Goal: Transaction & Acquisition: Purchase product/service

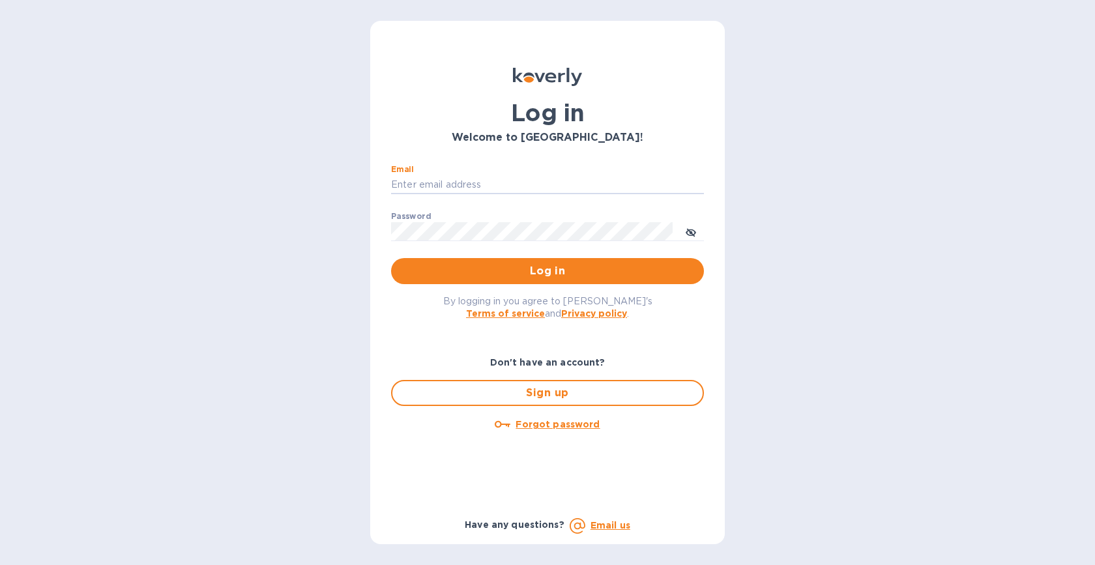
type input "33stockbridge@gmail.com"
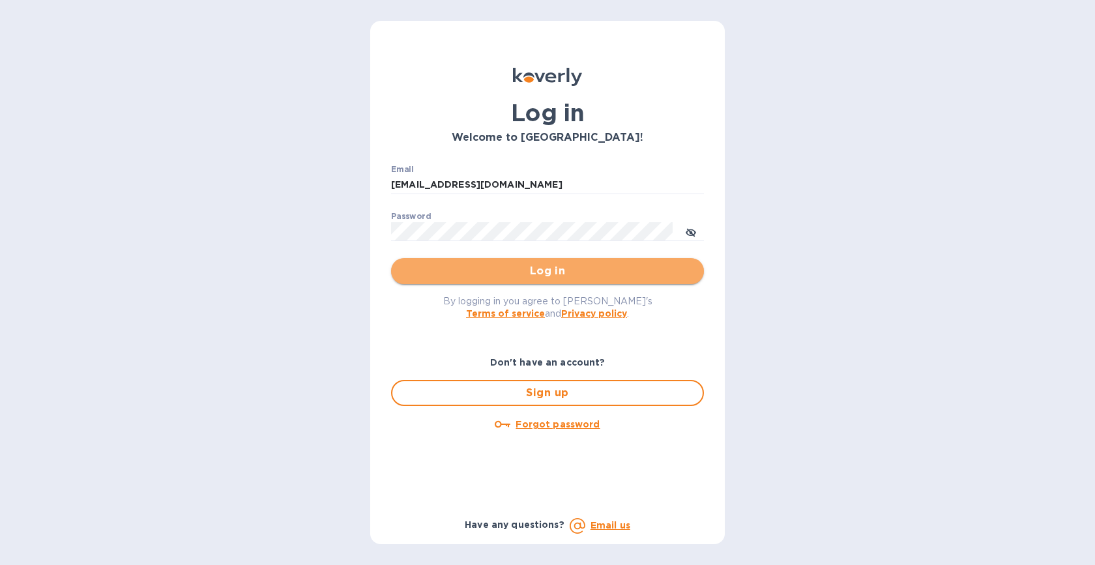
click at [495, 278] on span "Log in" at bounding box center [547, 271] width 292 height 16
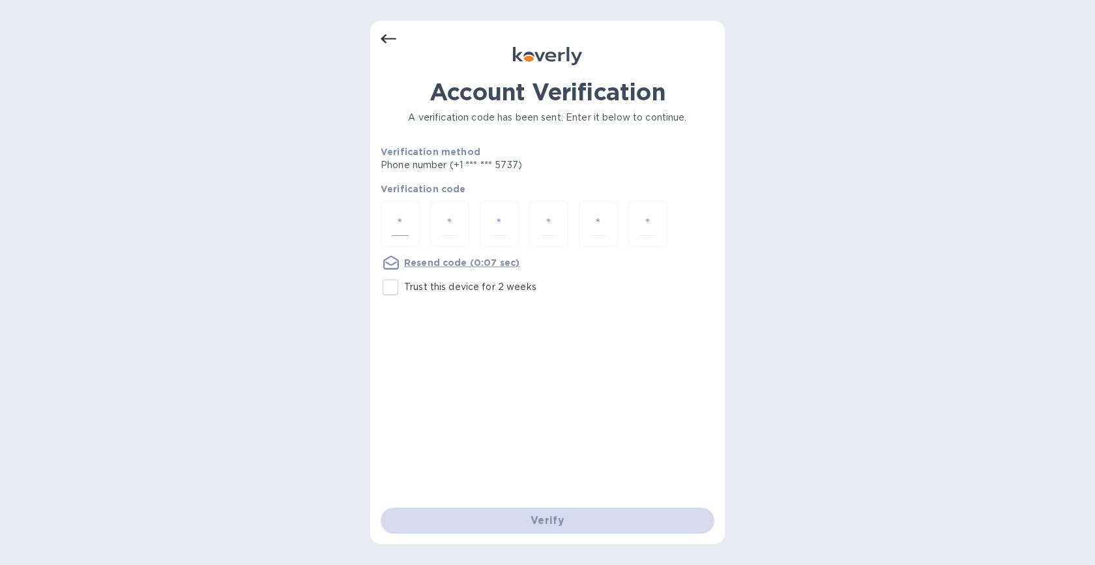
click at [407, 223] on input "number" at bounding box center [400, 224] width 17 height 24
click at [395, 288] on input "Trust this device for 2 weeks" at bounding box center [390, 287] width 27 height 27
checkbox input "true"
click at [398, 228] on input "number" at bounding box center [400, 224] width 17 height 24
type input "1"
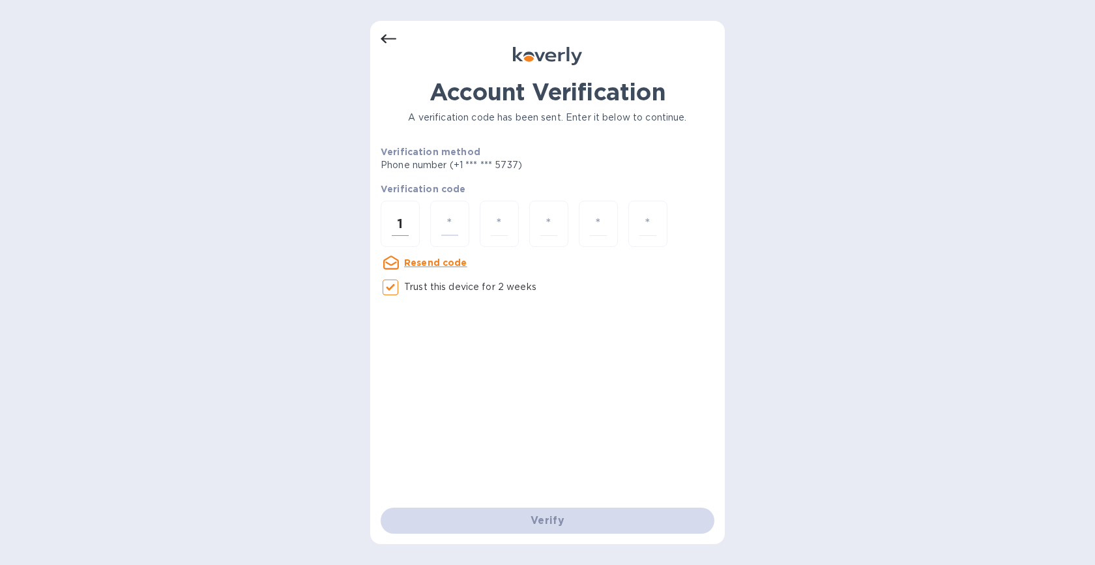
type input "6"
type input "4"
type input "2"
type input "5"
type input "4"
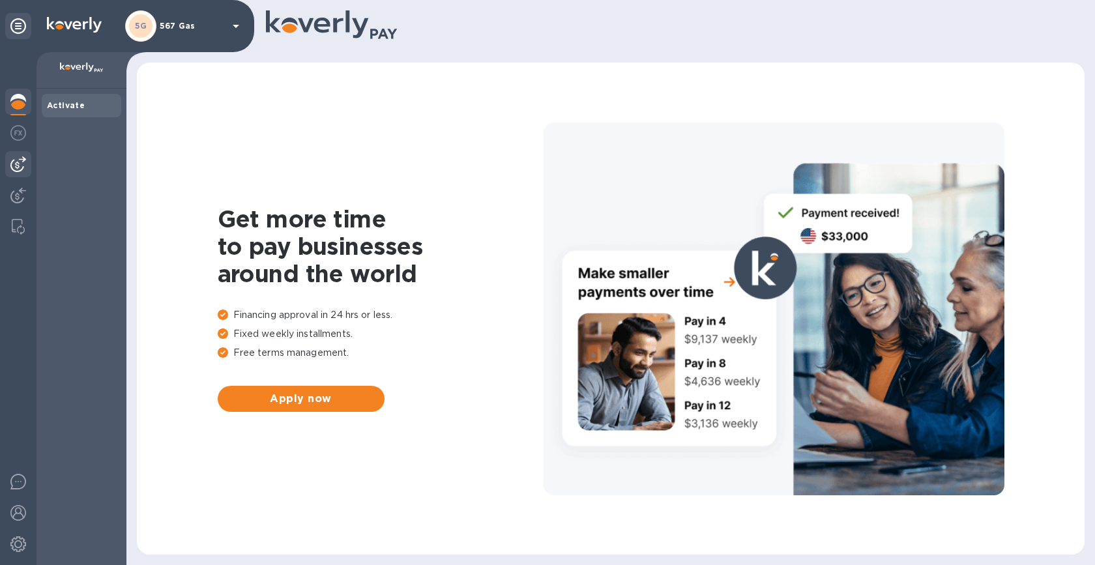
click at [23, 162] on img at bounding box center [18, 164] width 16 height 16
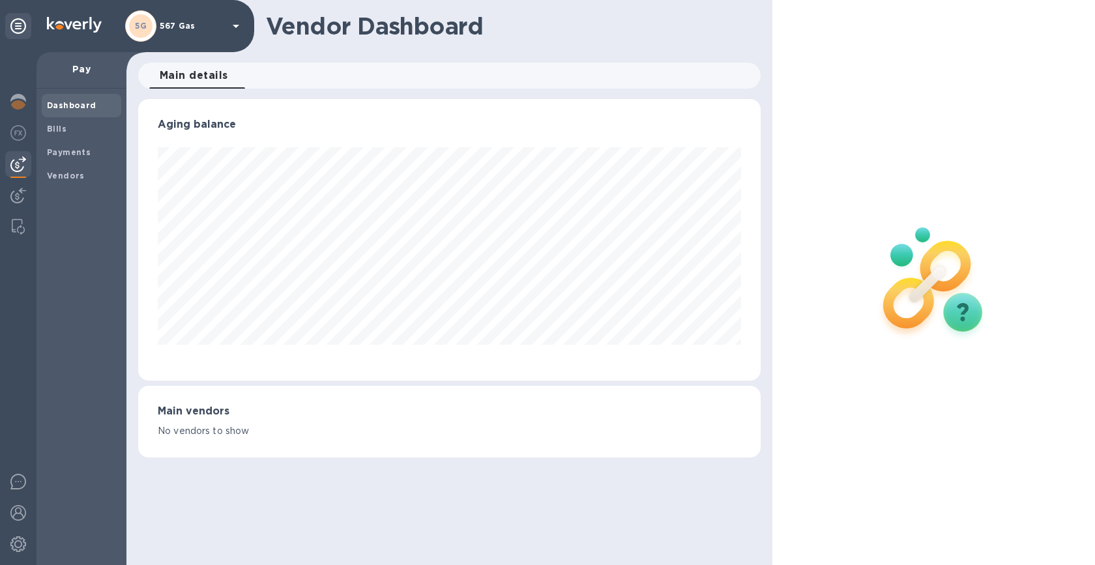
scroll to position [281, 622]
click at [68, 133] on span "Bills" at bounding box center [81, 128] width 69 height 13
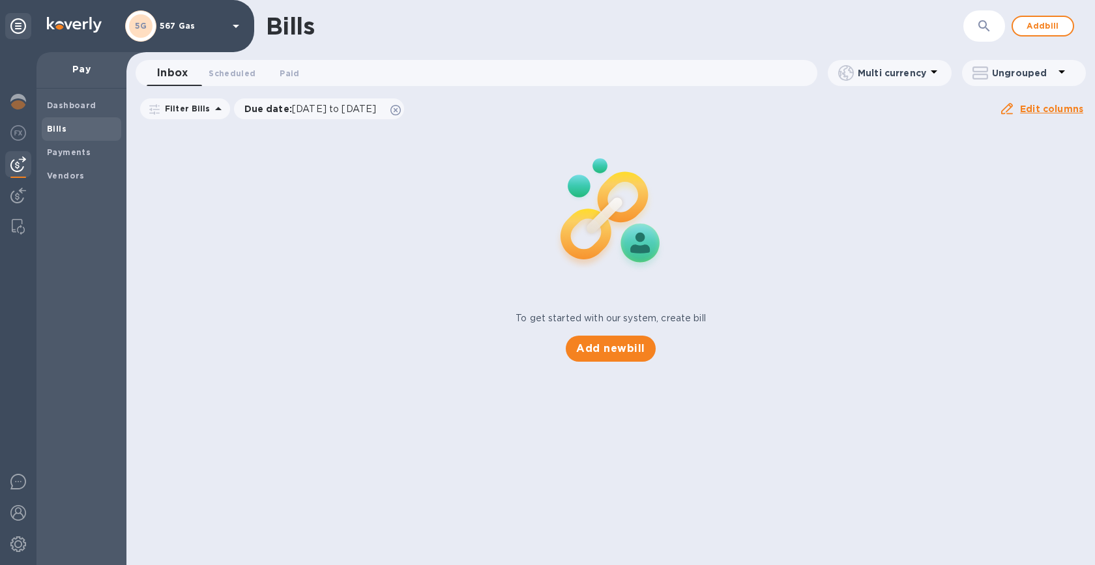
click at [209, 23] on p "567 Gas" at bounding box center [192, 25] width 65 height 9
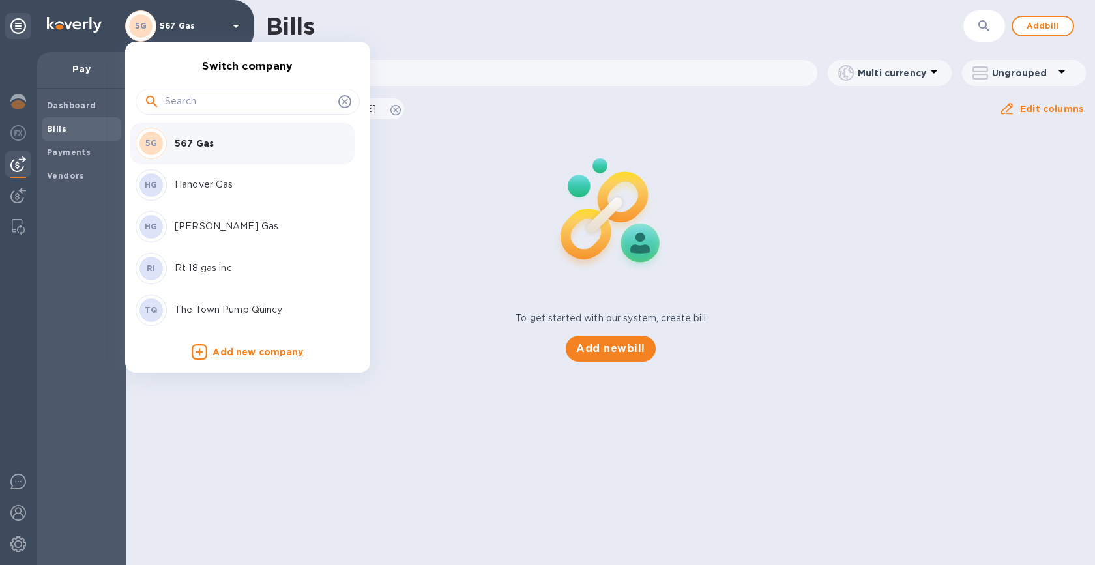
click at [222, 187] on p "Hanover Gas" at bounding box center [257, 185] width 164 height 14
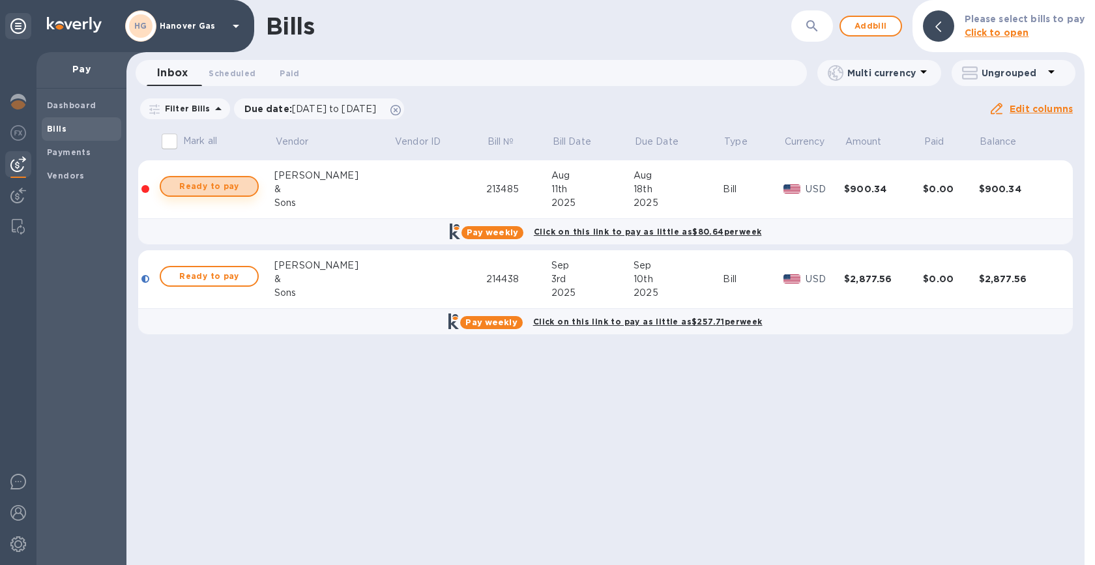
click at [212, 192] on span "Ready to pay" at bounding box center [209, 187] width 76 height 16
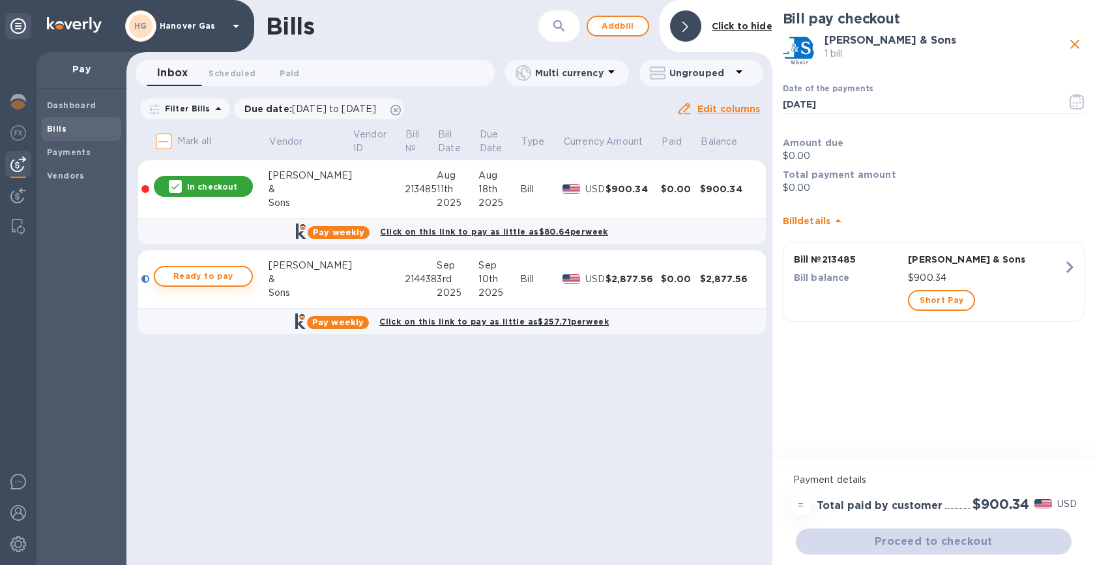
click at [211, 279] on span "Ready to pay" at bounding box center [203, 276] width 76 height 16
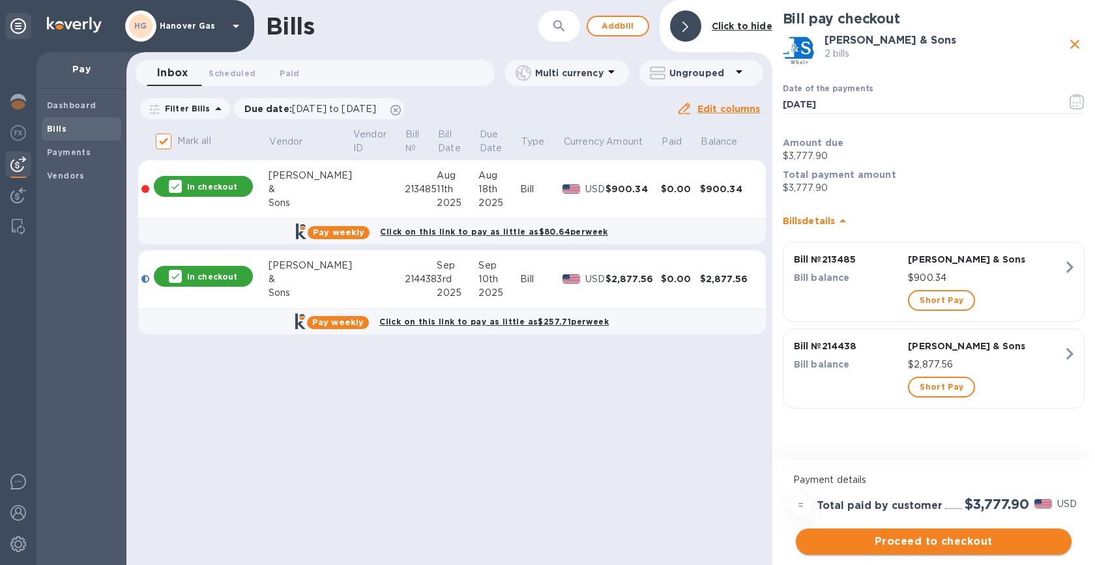
click at [923, 551] on button "Proceed to checkout" at bounding box center [933, 541] width 276 height 26
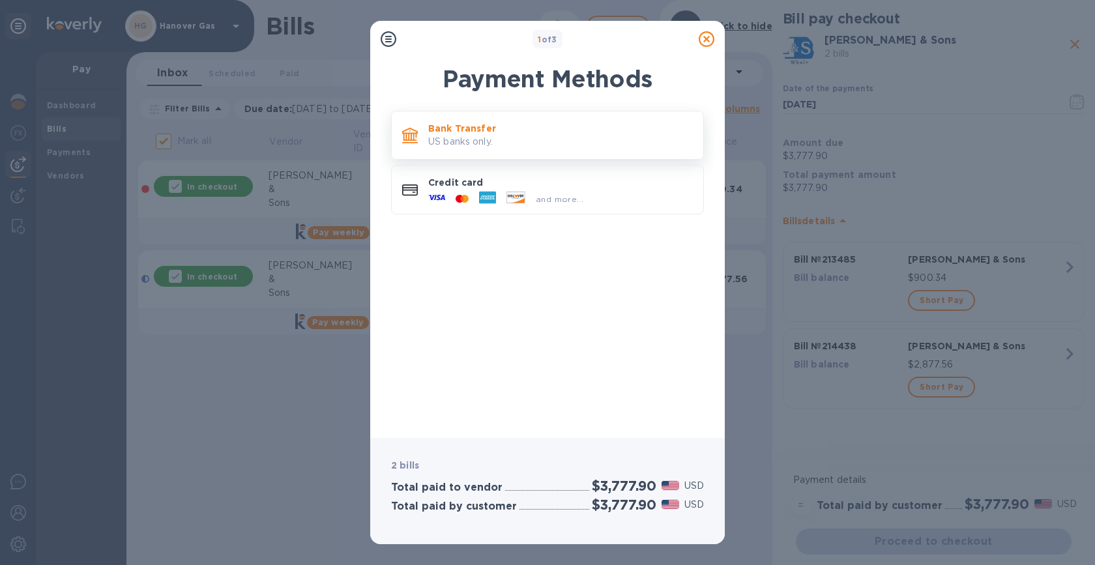
click at [605, 131] on p "Bank Transfer" at bounding box center [560, 128] width 265 height 13
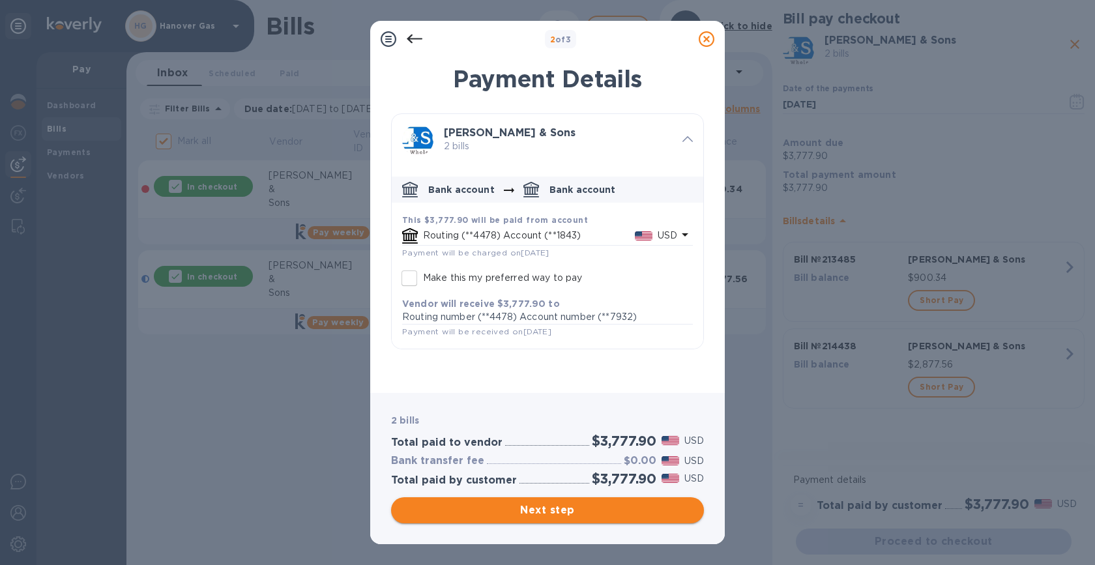
click at [585, 513] on span "Next step" at bounding box center [547, 510] width 292 height 16
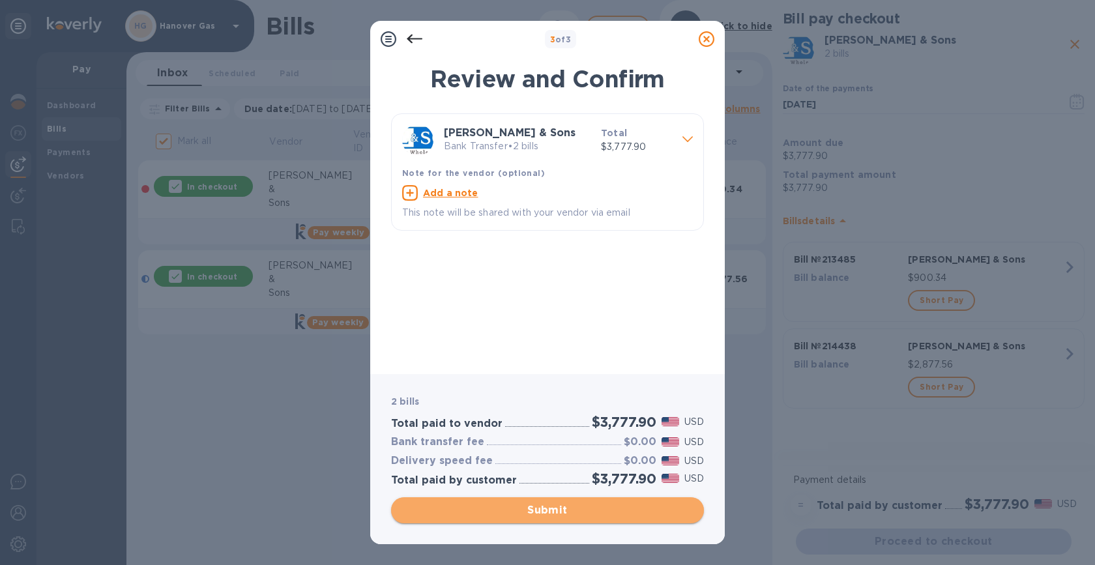
click at [586, 519] on button "Submit" at bounding box center [547, 510] width 313 height 26
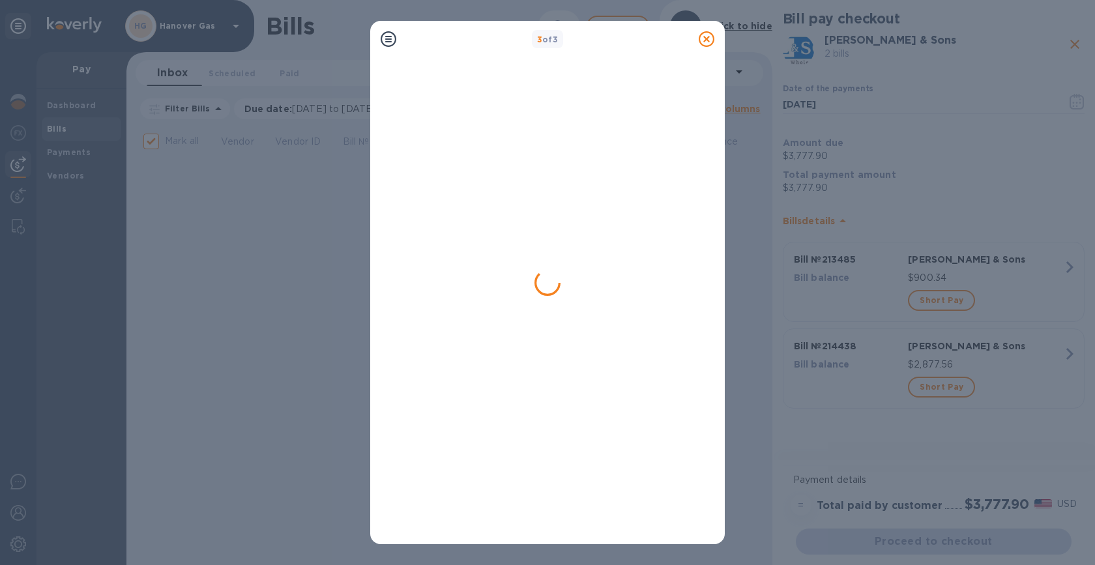
checkbox input "false"
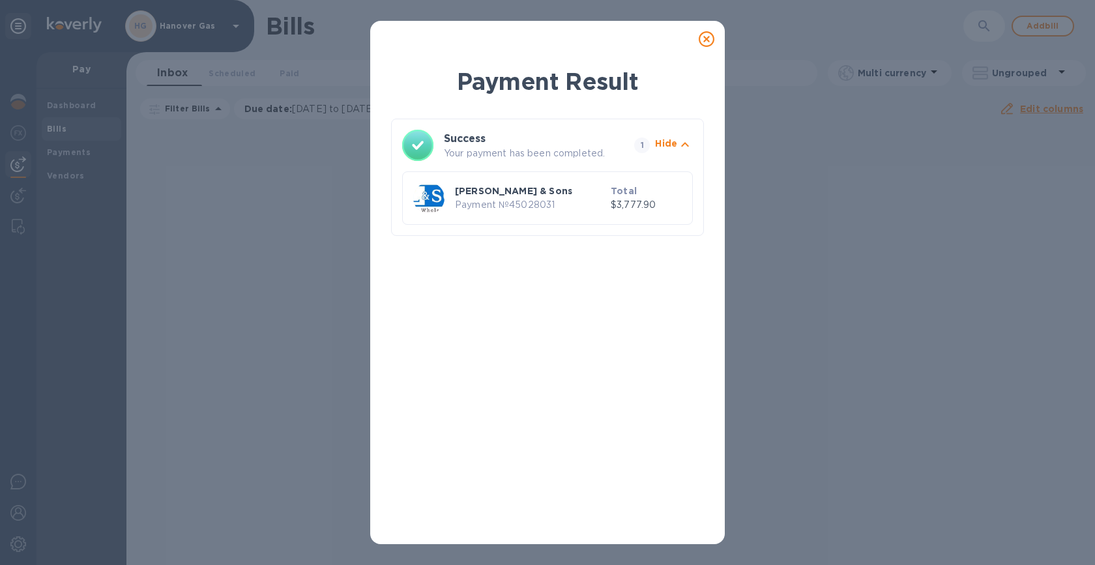
click at [703, 40] on icon at bounding box center [706, 39] width 16 height 16
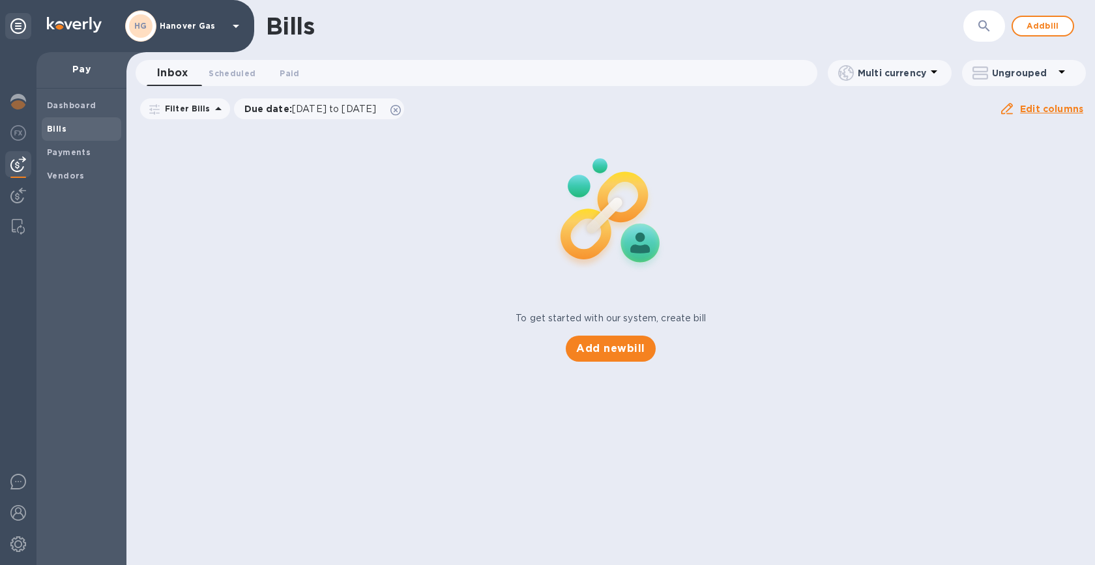
click at [193, 24] on p "Hanover Gas" at bounding box center [192, 25] width 65 height 9
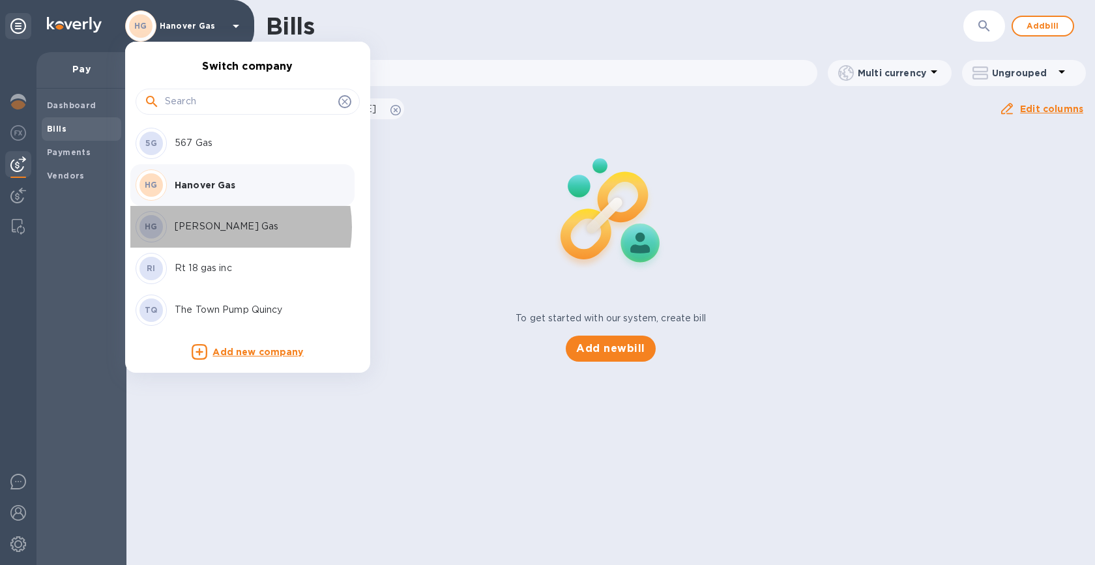
click at [219, 227] on p "[PERSON_NAME] Gas" at bounding box center [257, 227] width 164 height 14
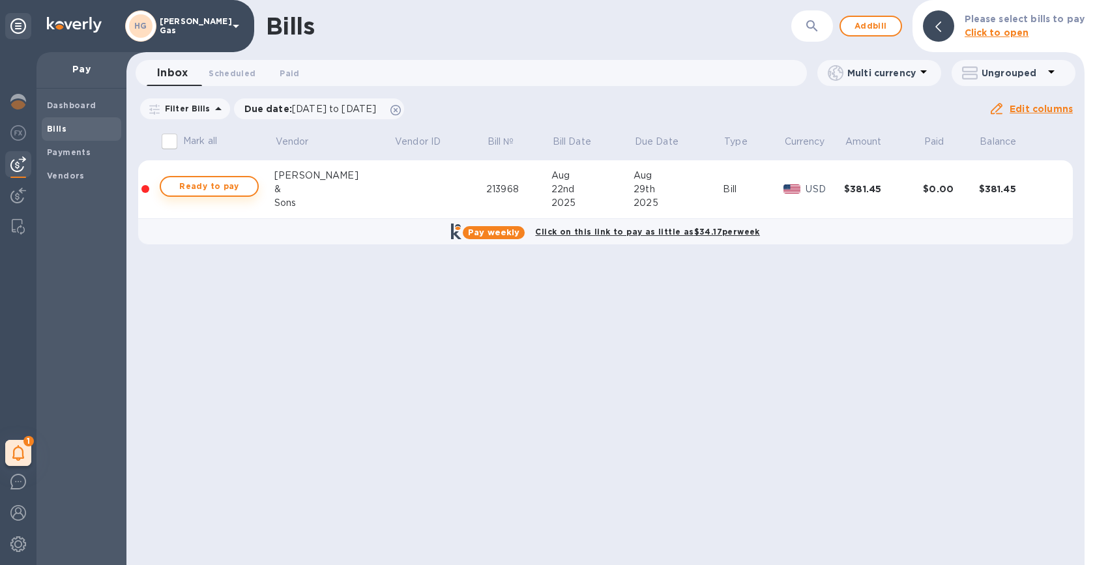
click at [214, 186] on span "Ready to pay" at bounding box center [209, 187] width 76 height 16
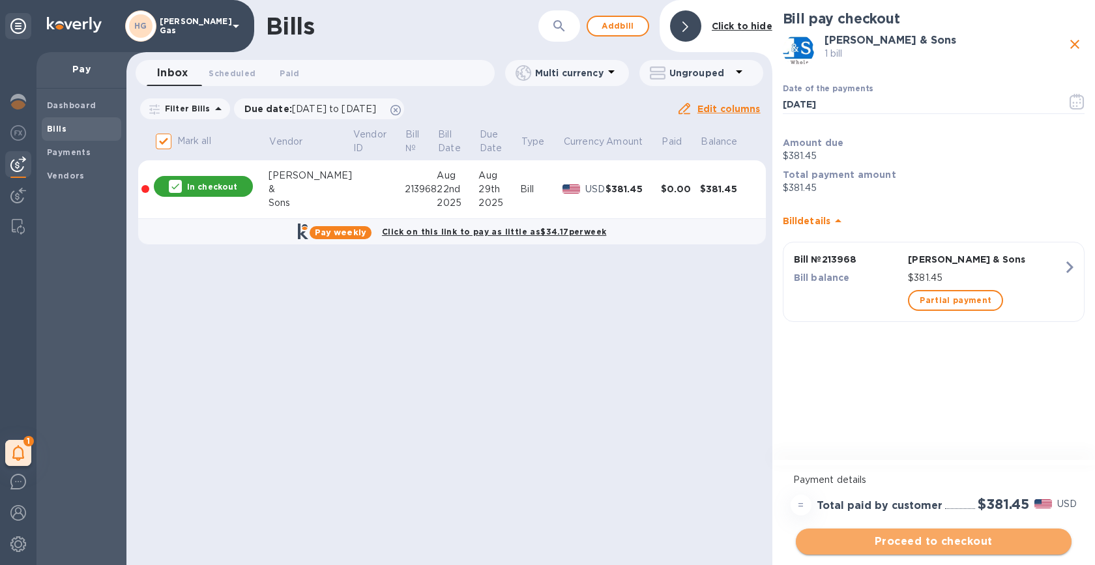
click at [896, 542] on span "Proceed to checkout" at bounding box center [933, 542] width 255 height 16
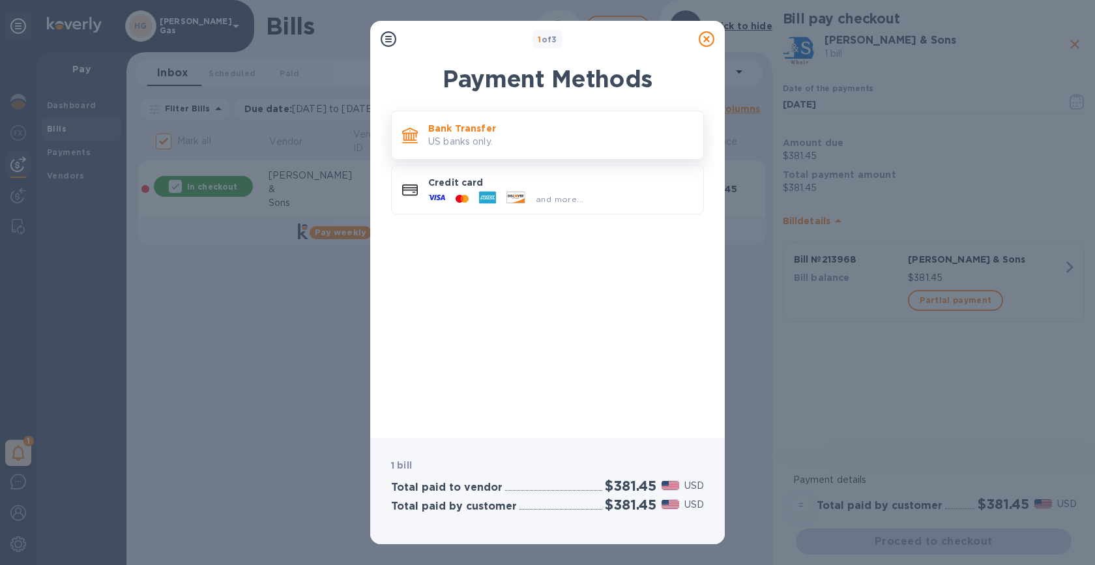
click at [572, 132] on p "Bank Transfer" at bounding box center [560, 128] width 265 height 13
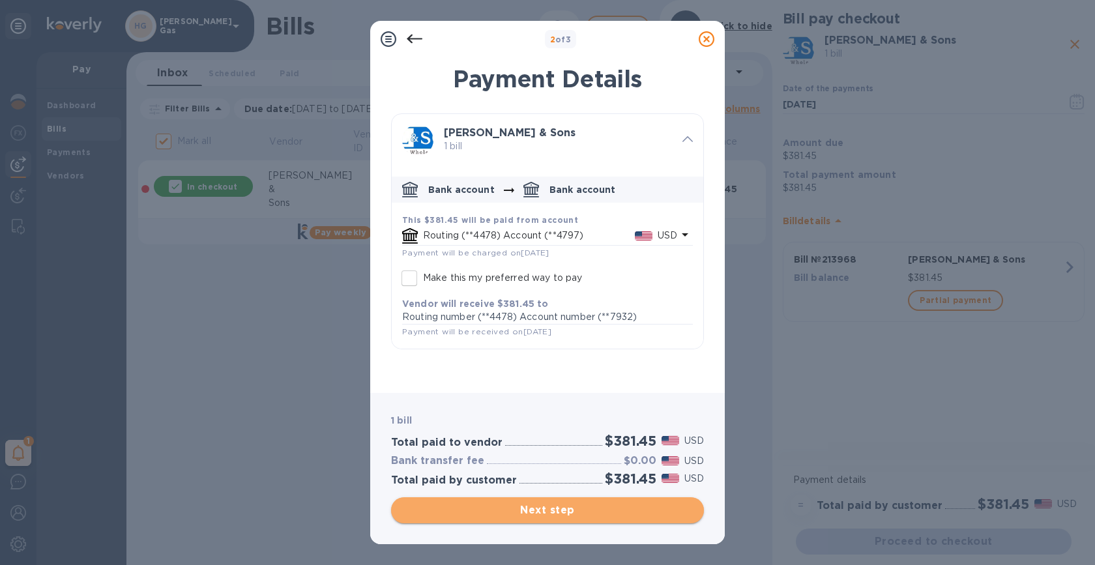
click at [560, 513] on span "Next step" at bounding box center [547, 510] width 292 height 16
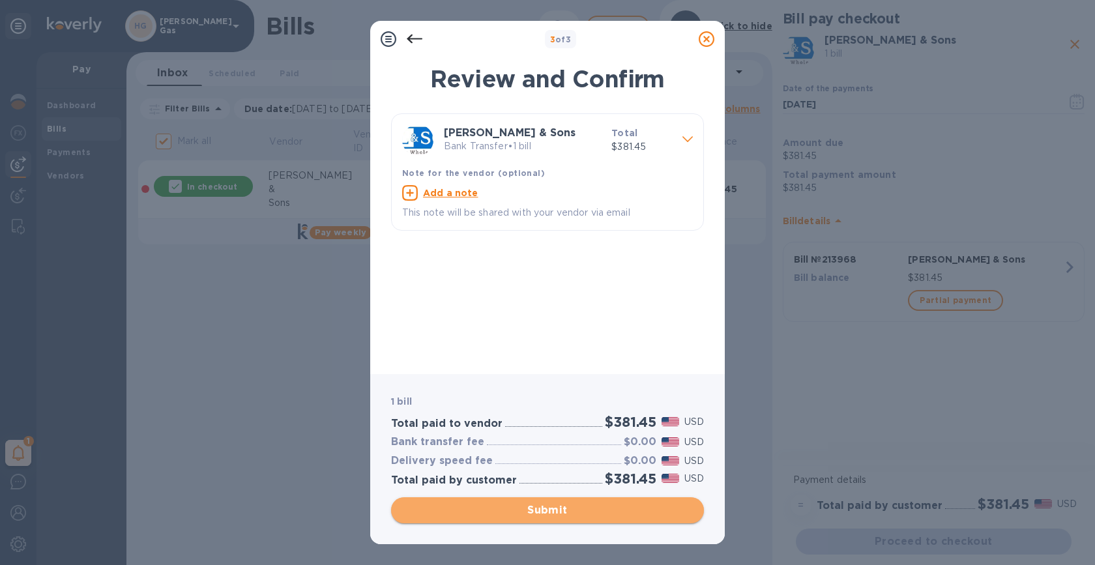
click at [560, 512] on span "Submit" at bounding box center [547, 510] width 292 height 16
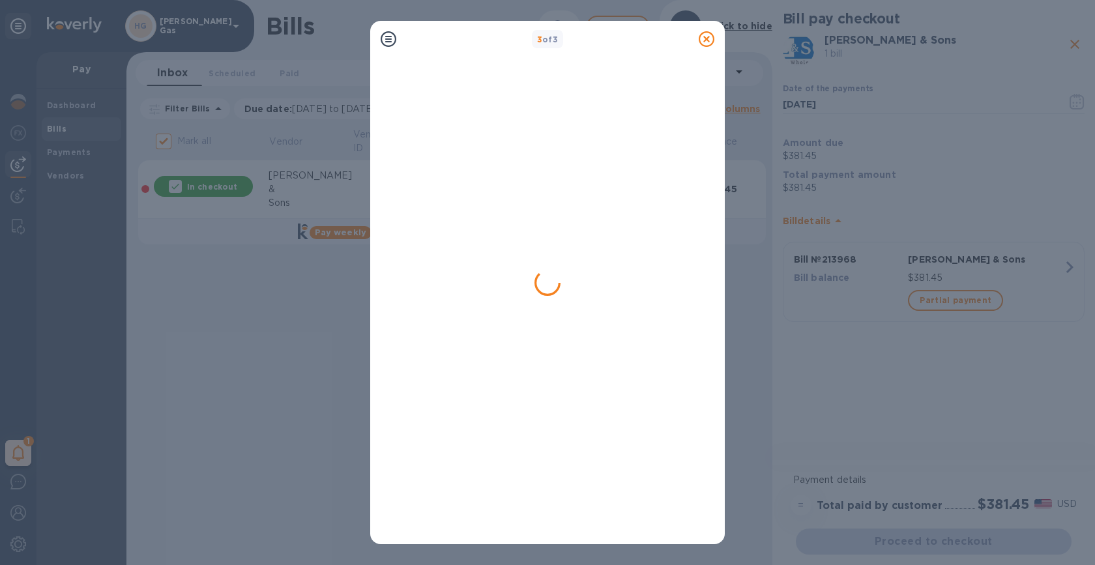
checkbox input "false"
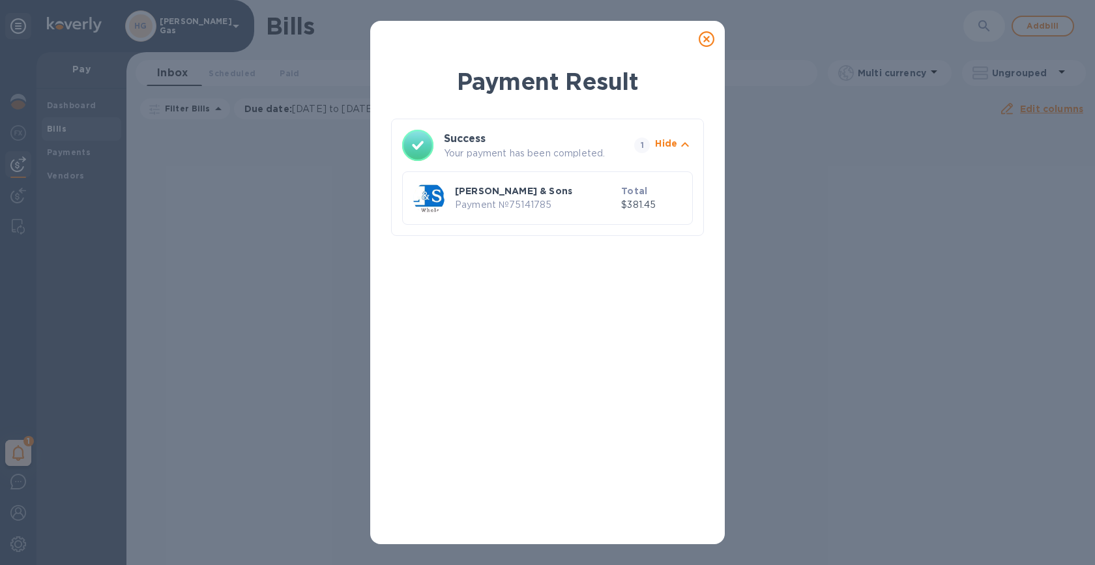
click at [706, 38] on icon at bounding box center [706, 39] width 16 height 16
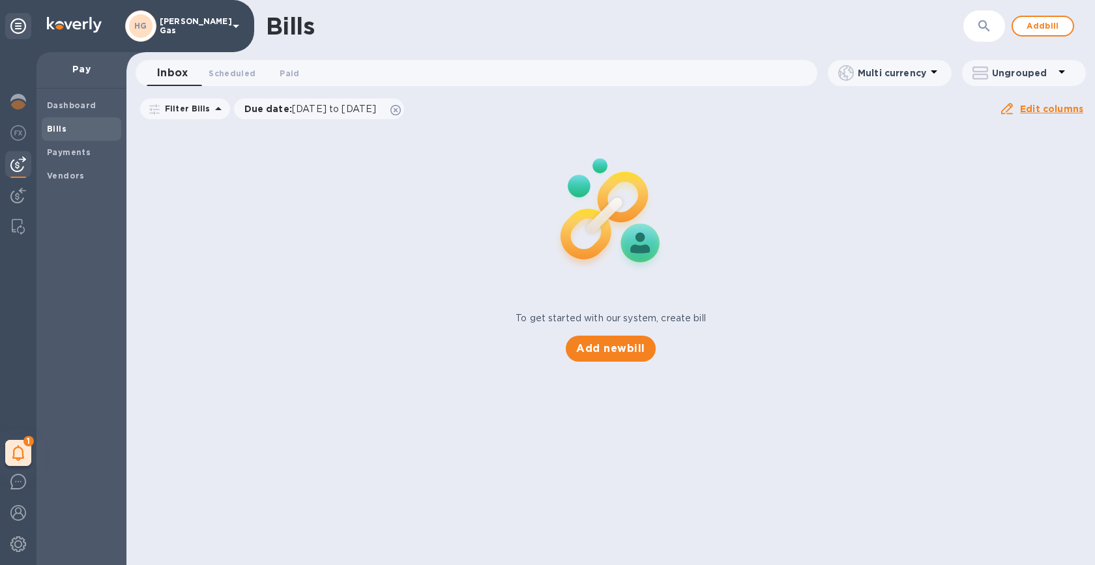
click at [185, 21] on p "Hanson Gas" at bounding box center [192, 26] width 65 height 18
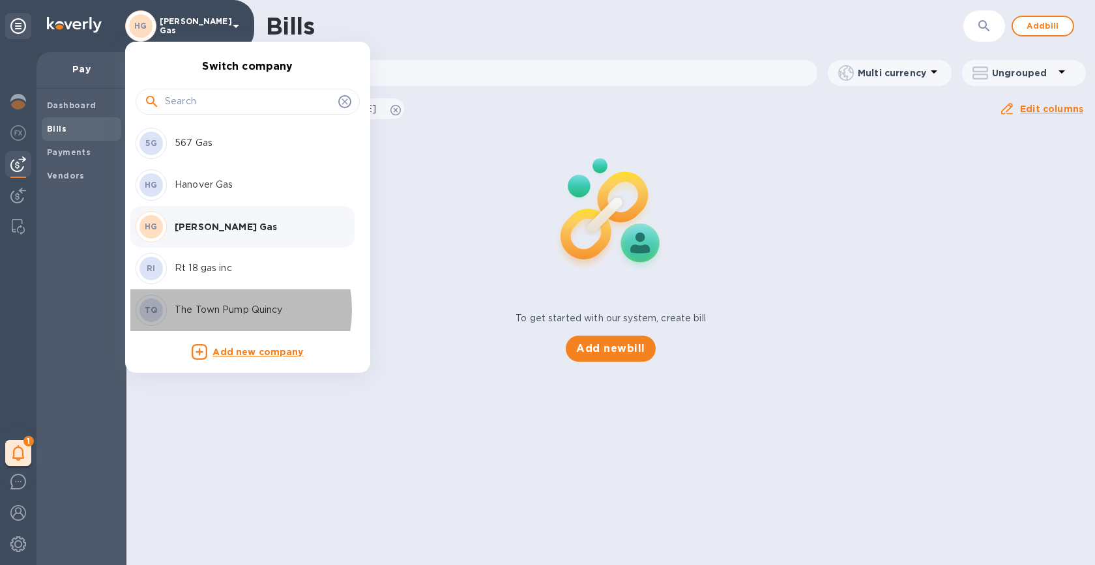
click at [220, 309] on p "The Town Pump Quincy" at bounding box center [257, 310] width 164 height 14
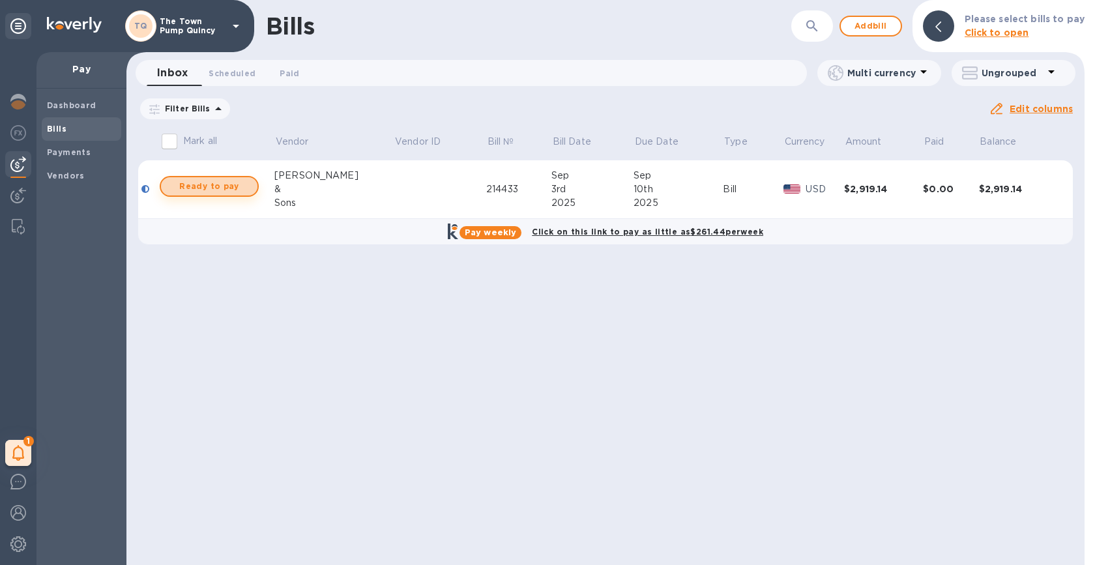
click at [193, 188] on span "Ready to pay" at bounding box center [209, 187] width 76 height 16
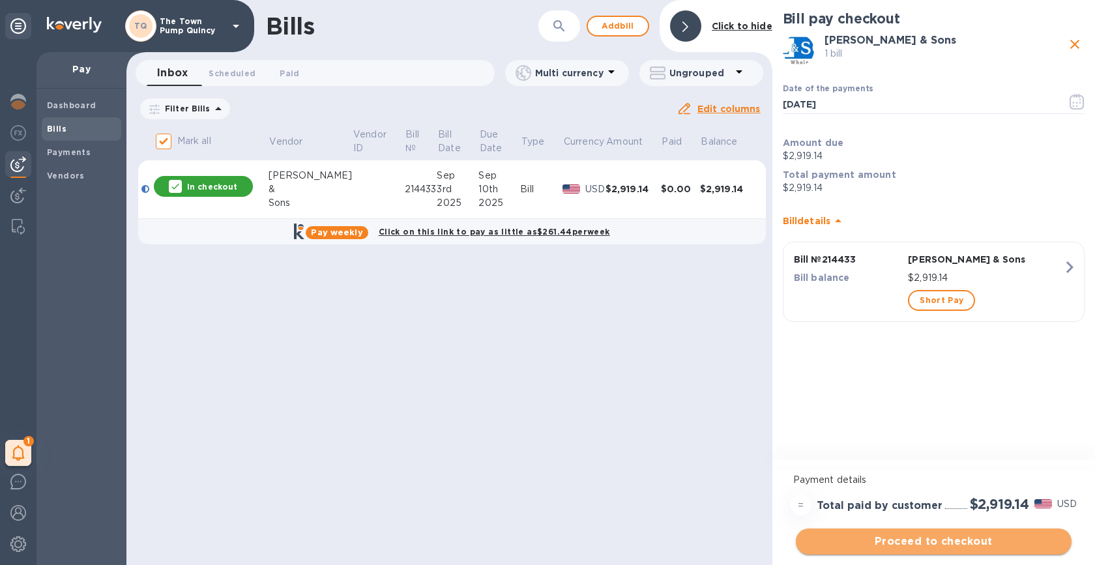
click at [926, 544] on span "Proceed to checkout" at bounding box center [933, 542] width 255 height 16
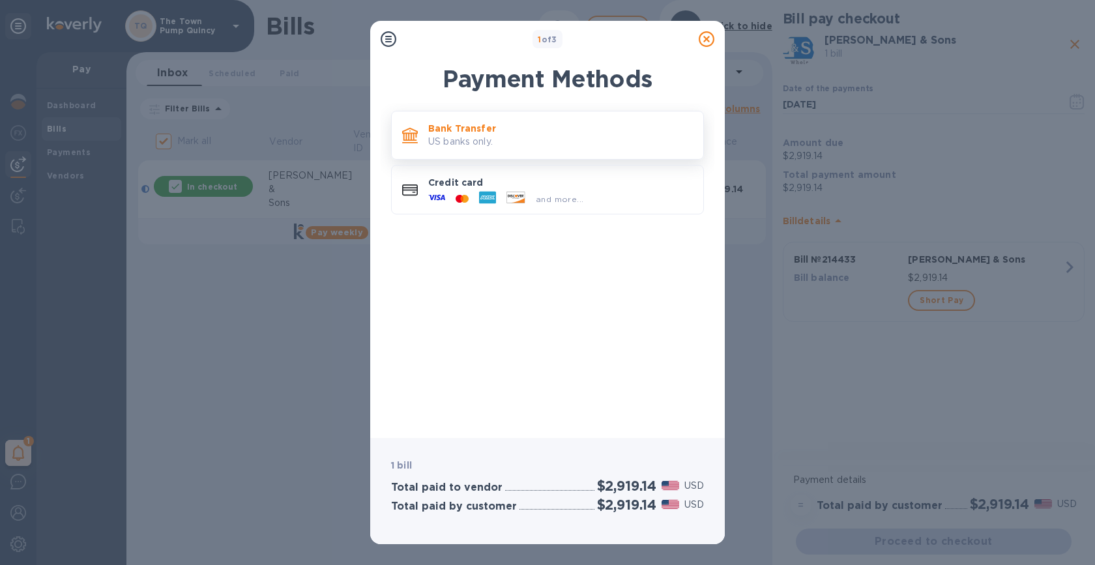
click at [599, 134] on p "Bank Transfer" at bounding box center [560, 128] width 265 height 13
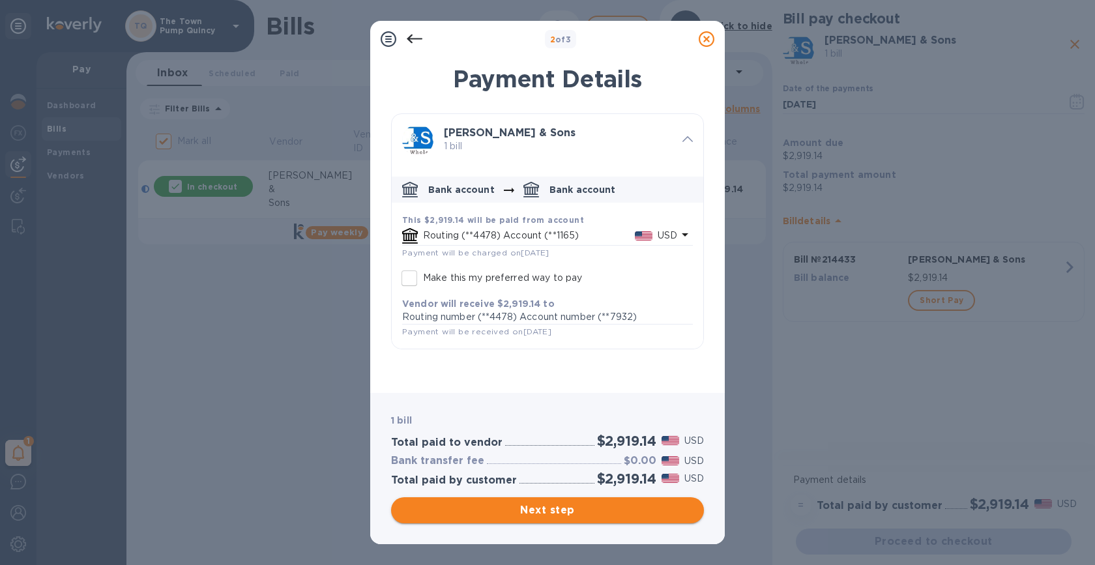
click at [632, 511] on span "Next step" at bounding box center [547, 510] width 292 height 16
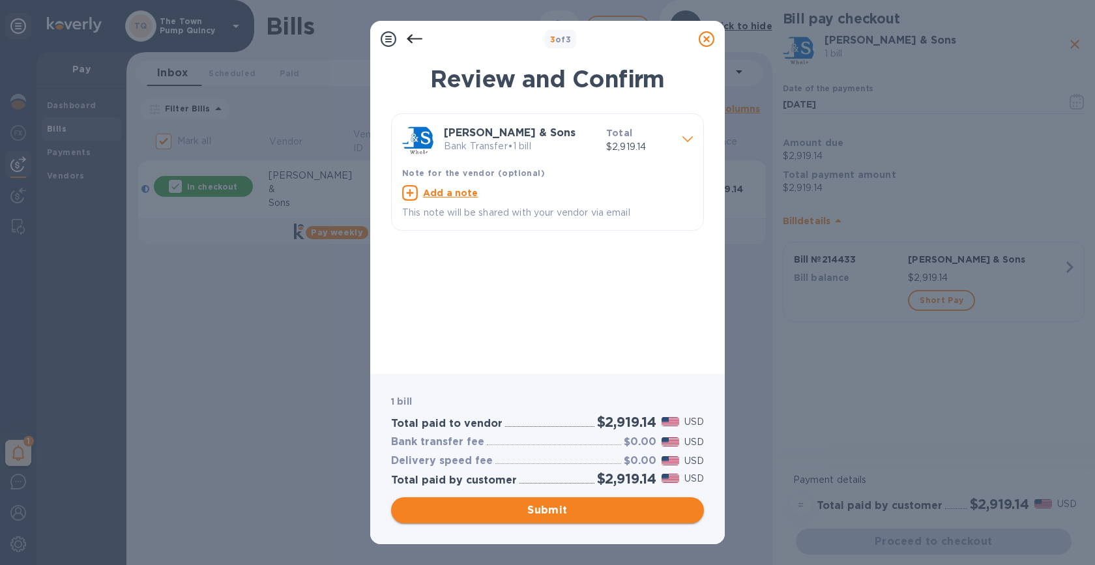
click at [631, 511] on span "Submit" at bounding box center [547, 510] width 292 height 16
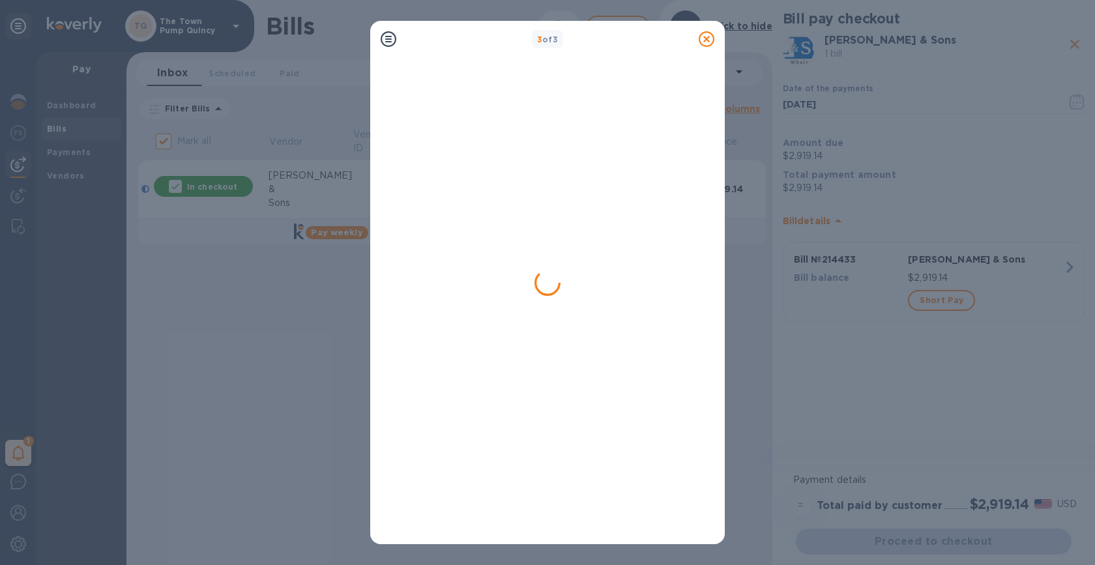
checkbox input "false"
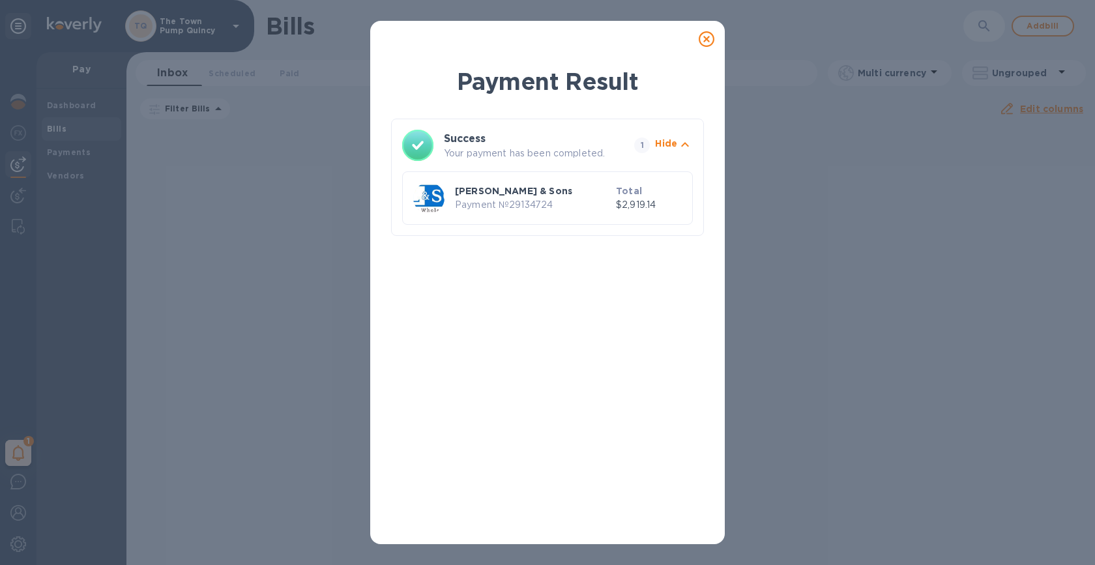
click at [708, 36] on icon at bounding box center [706, 39] width 16 height 16
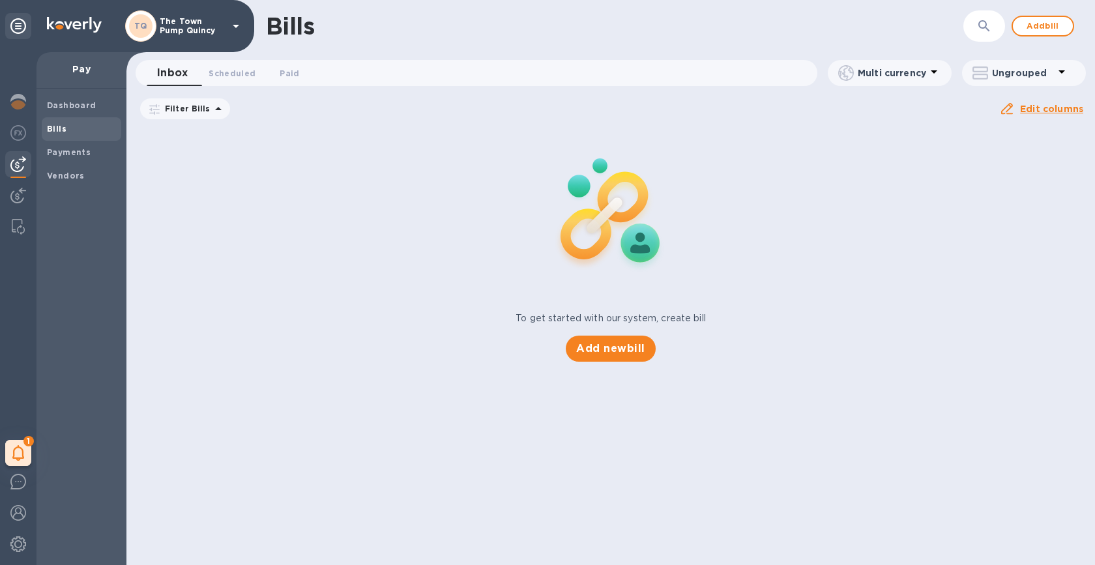
click at [190, 35] on p "The Town Pump Quincy" at bounding box center [192, 26] width 65 height 18
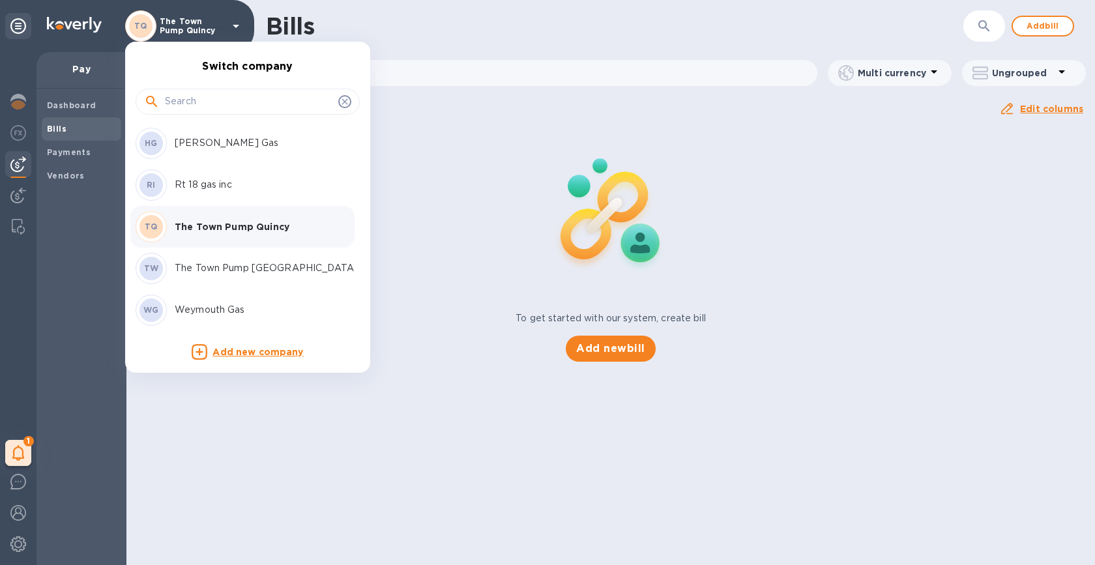
scroll to position [83, 0]
click at [211, 266] on p "The Town Pump Weymouth" at bounding box center [257, 268] width 164 height 14
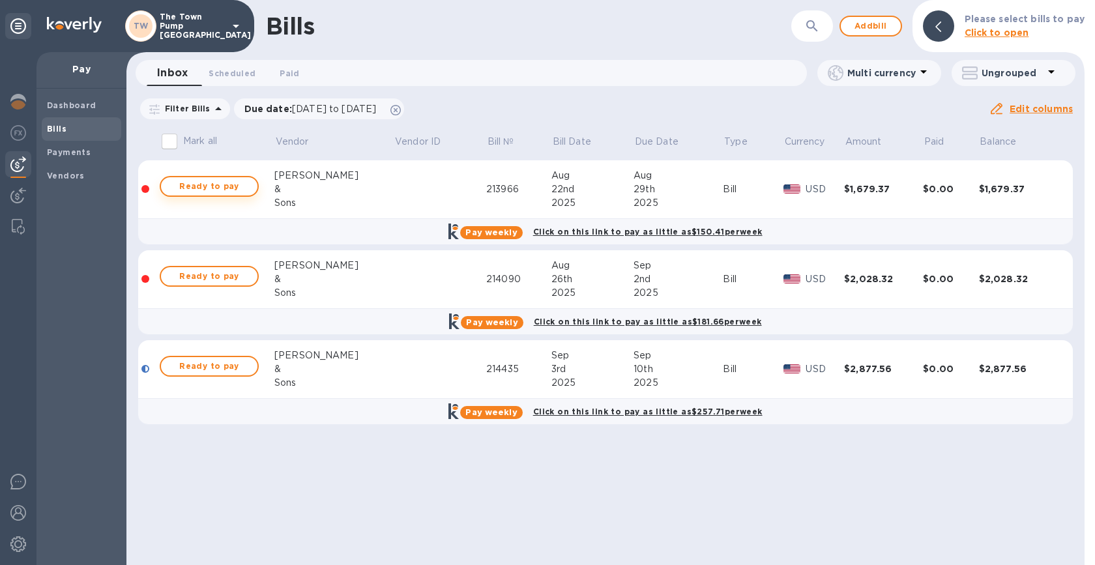
click at [215, 184] on span "Ready to pay" at bounding box center [209, 187] width 76 height 16
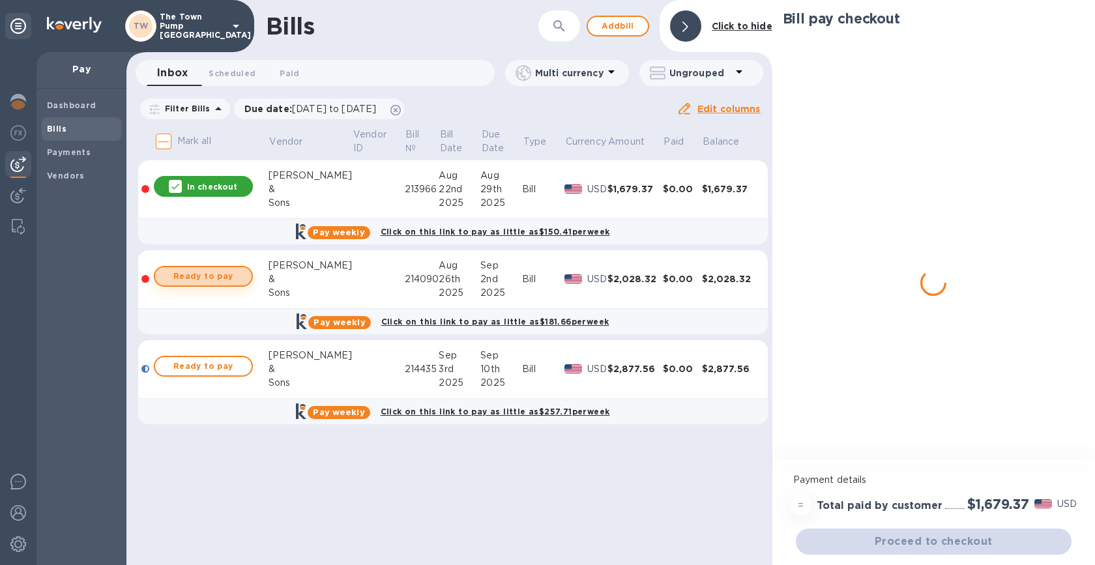
click at [222, 274] on span "Ready to pay" at bounding box center [203, 276] width 76 height 16
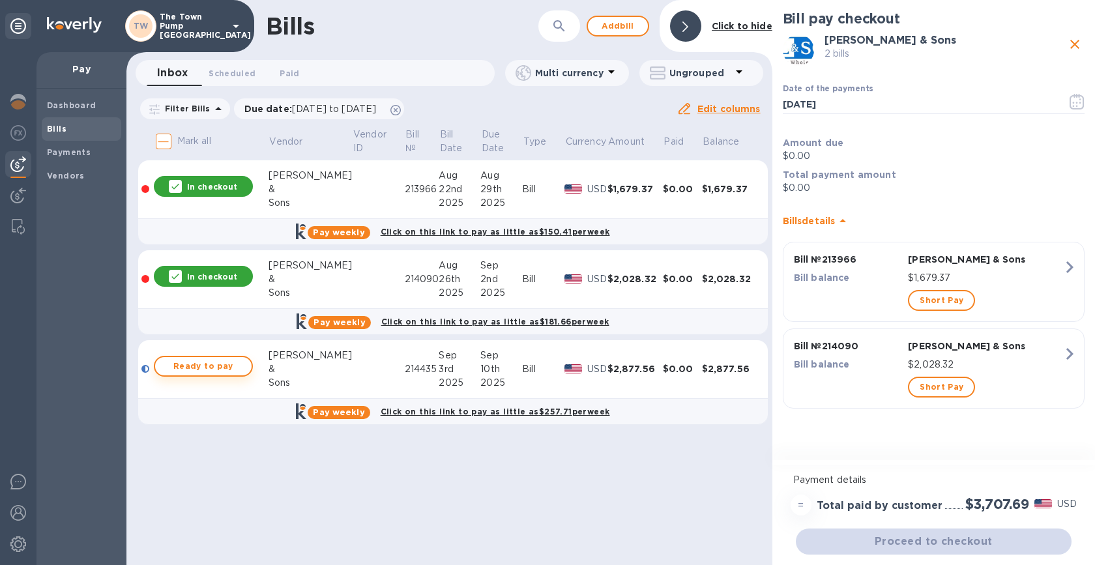
click at [222, 370] on span "Ready to pay" at bounding box center [203, 366] width 76 height 16
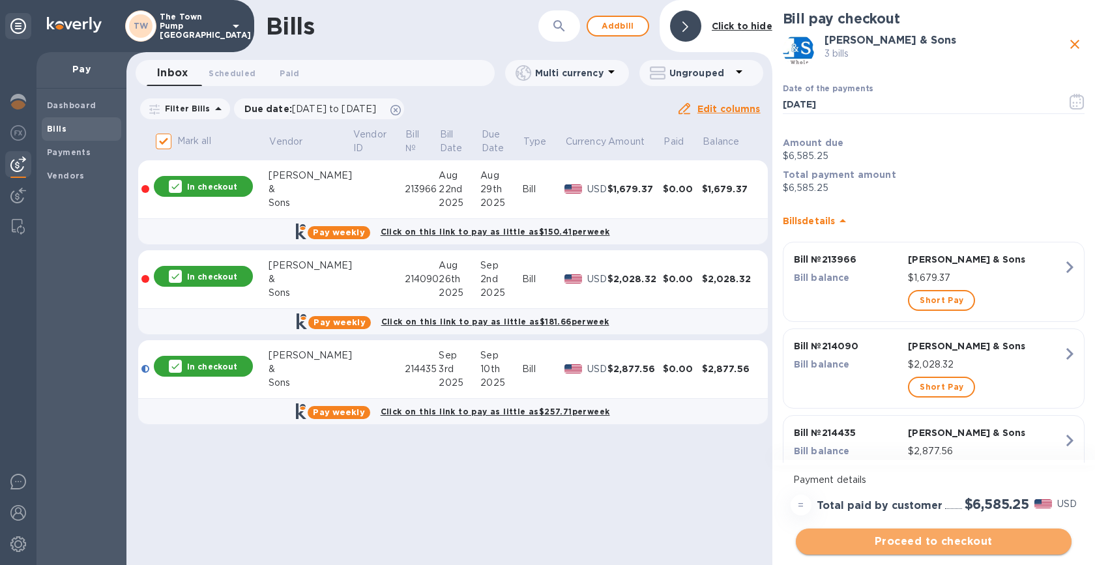
click at [882, 545] on span "Proceed to checkout" at bounding box center [933, 542] width 255 height 16
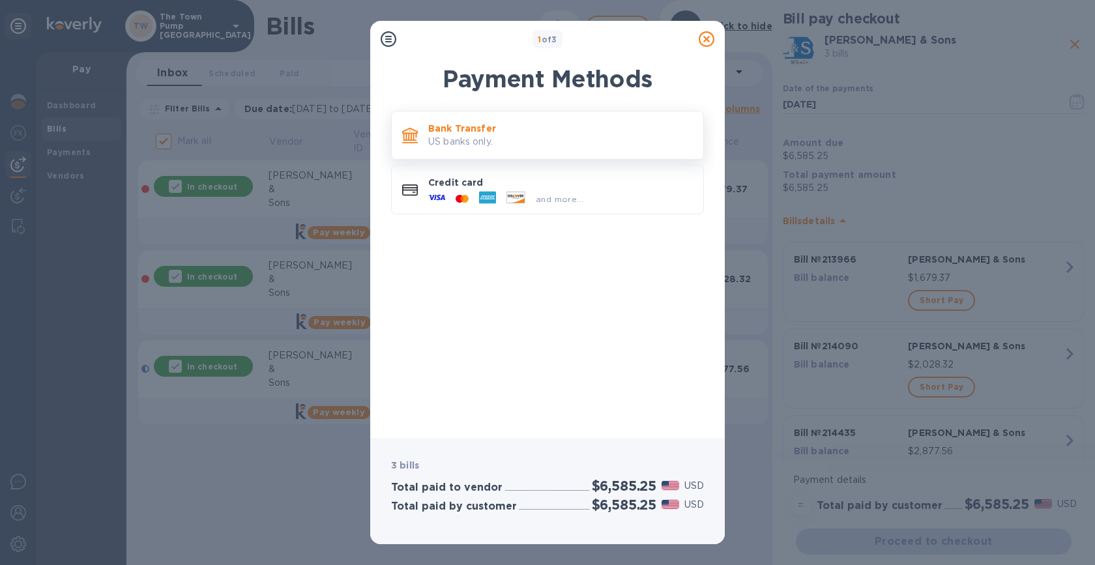
click at [577, 144] on p "US banks only." at bounding box center [560, 142] width 265 height 14
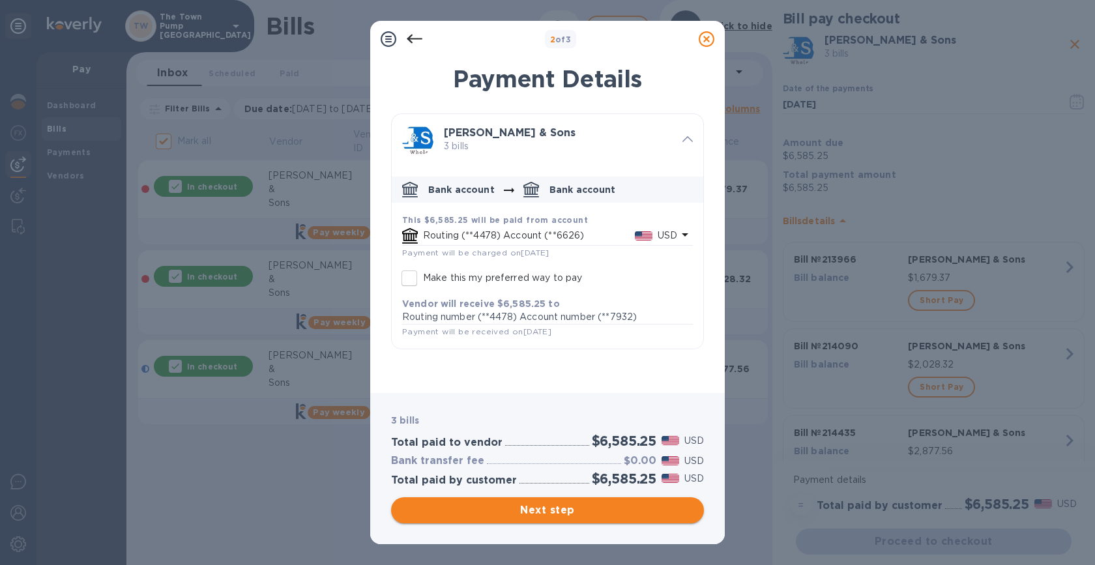
click at [586, 510] on span "Next step" at bounding box center [547, 510] width 292 height 16
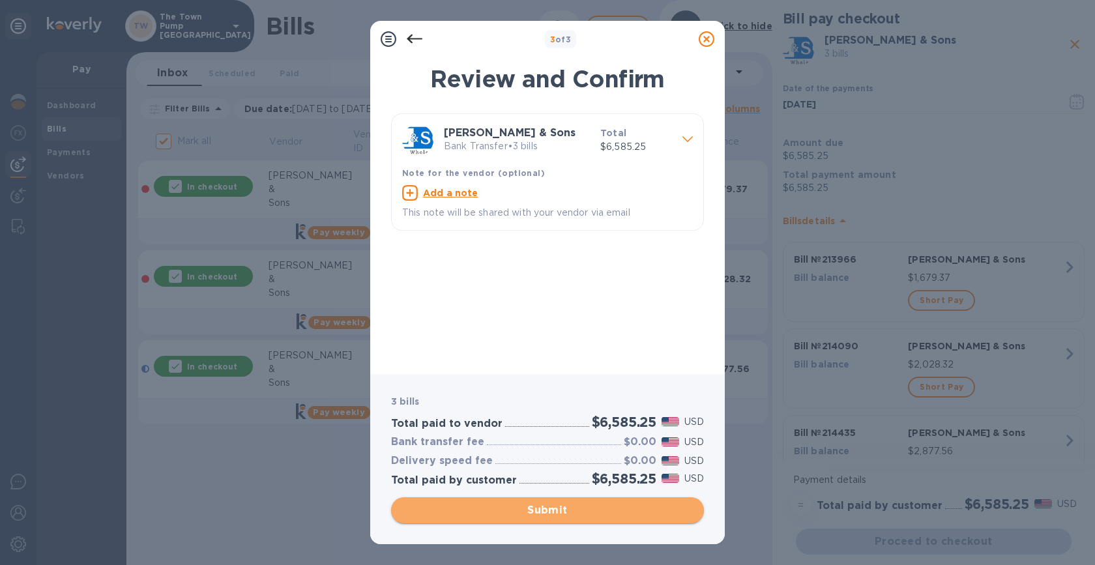
click at [586, 510] on span "Submit" at bounding box center [547, 510] width 292 height 16
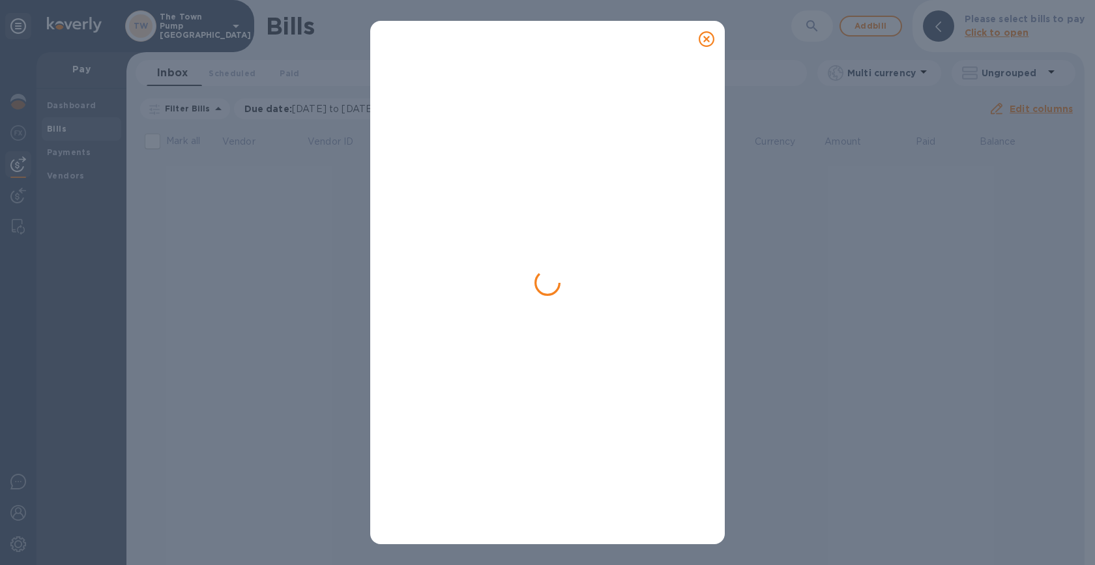
checkbox input "false"
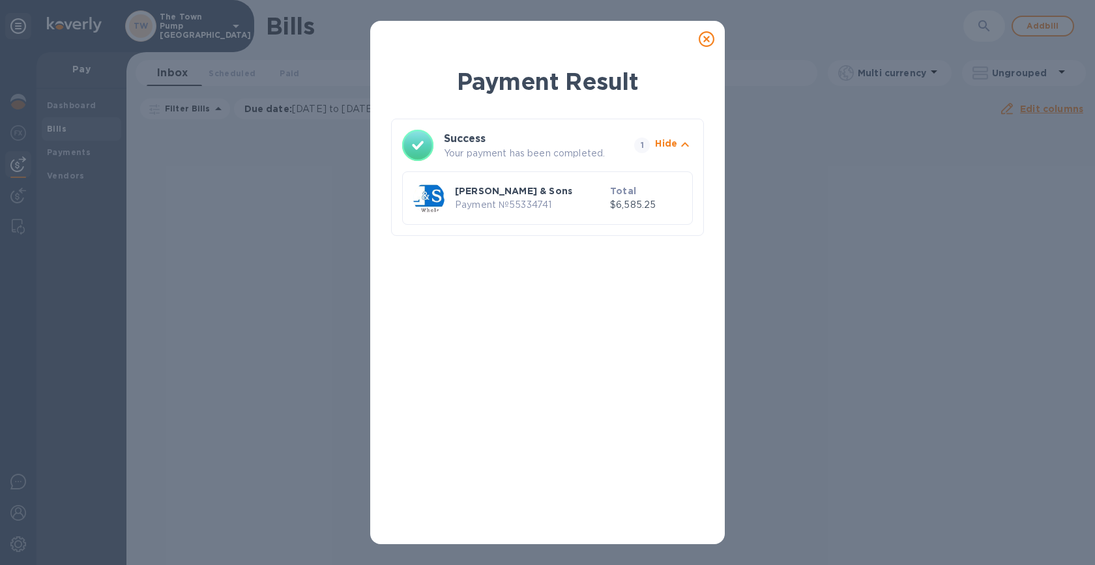
click at [702, 42] on icon at bounding box center [706, 39] width 16 height 16
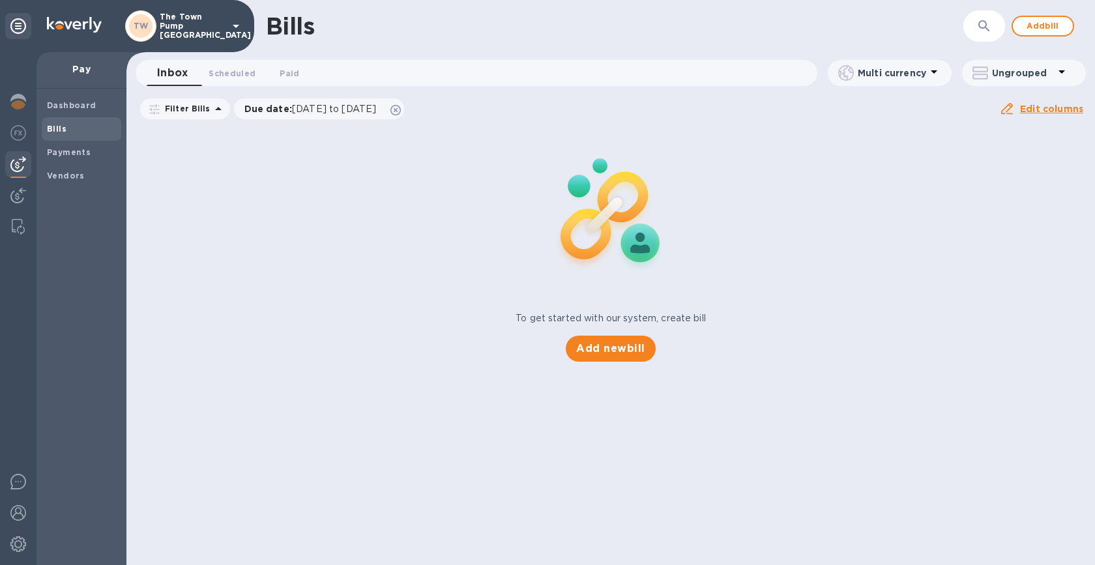
click at [201, 16] on p "The Town Pump Weymouth" at bounding box center [192, 25] width 65 height 27
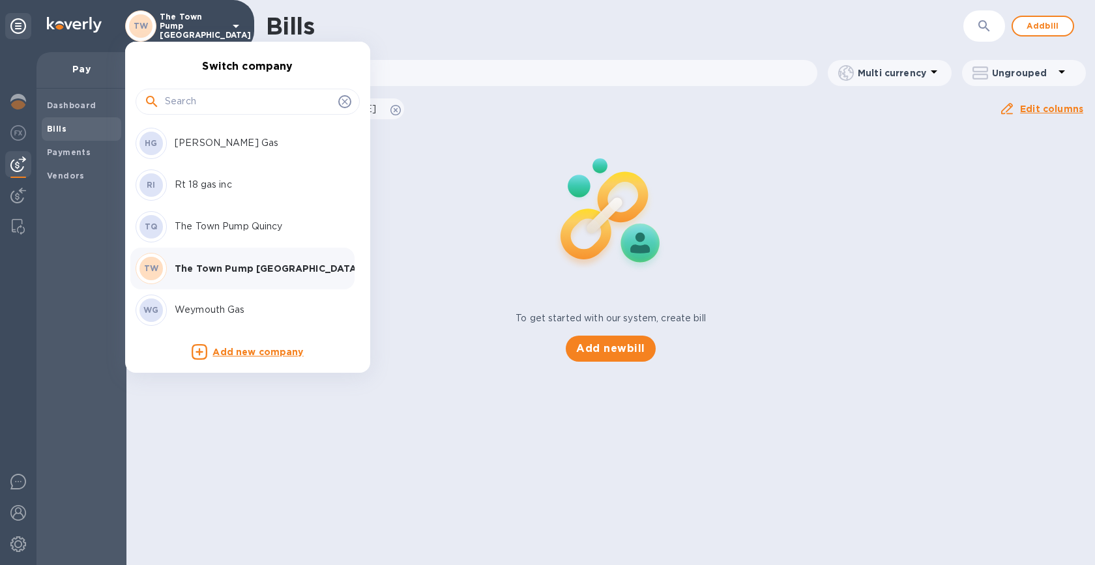
scroll to position [83, 0]
click at [212, 315] on p "Weymouth Gas" at bounding box center [257, 310] width 164 height 14
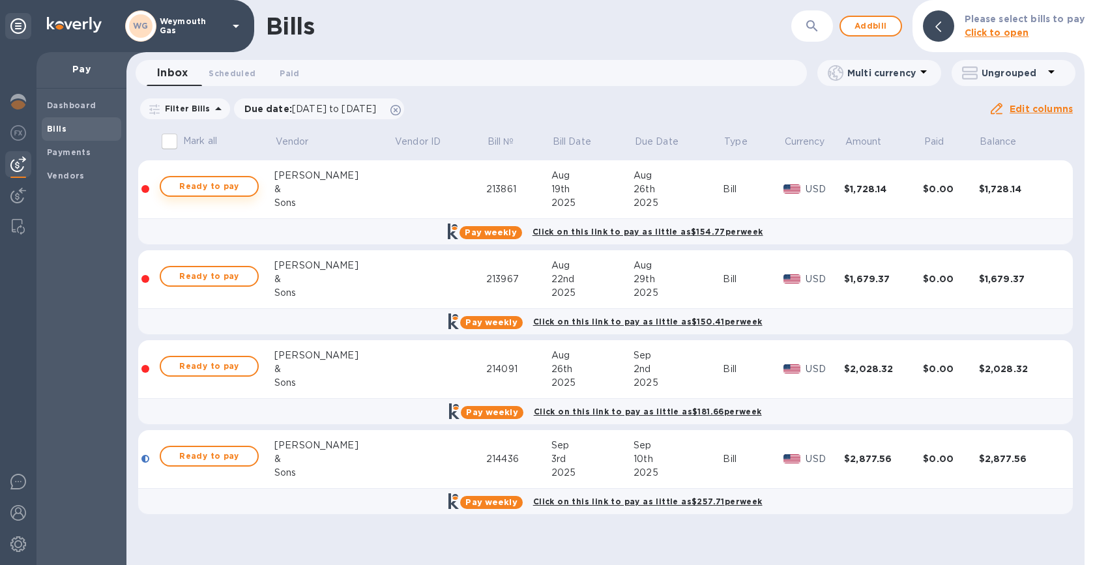
click at [212, 180] on span "Ready to pay" at bounding box center [209, 187] width 76 height 16
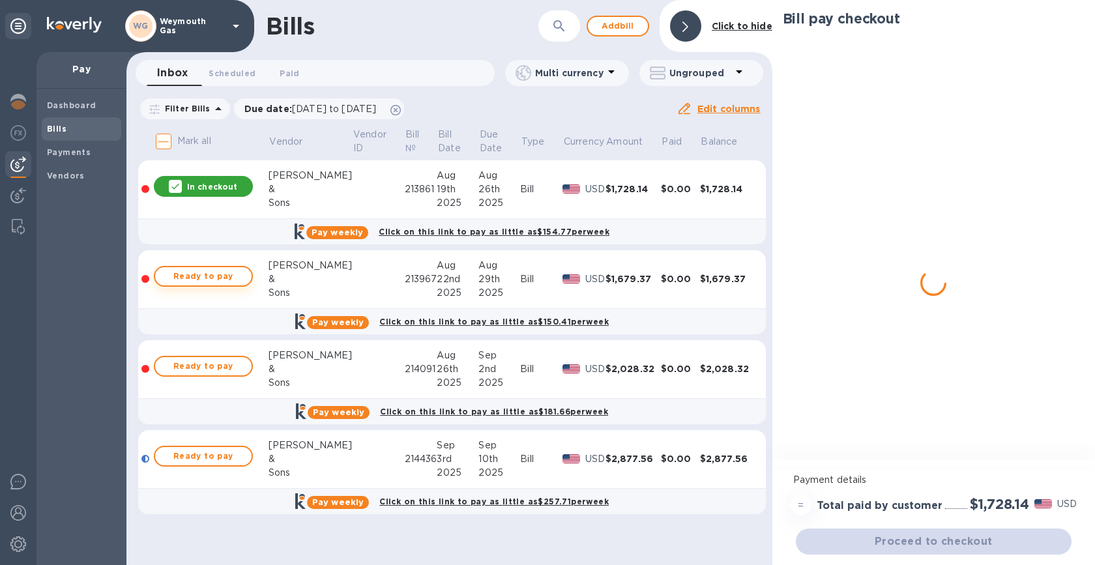
click at [209, 280] on span "Ready to pay" at bounding box center [203, 276] width 76 height 16
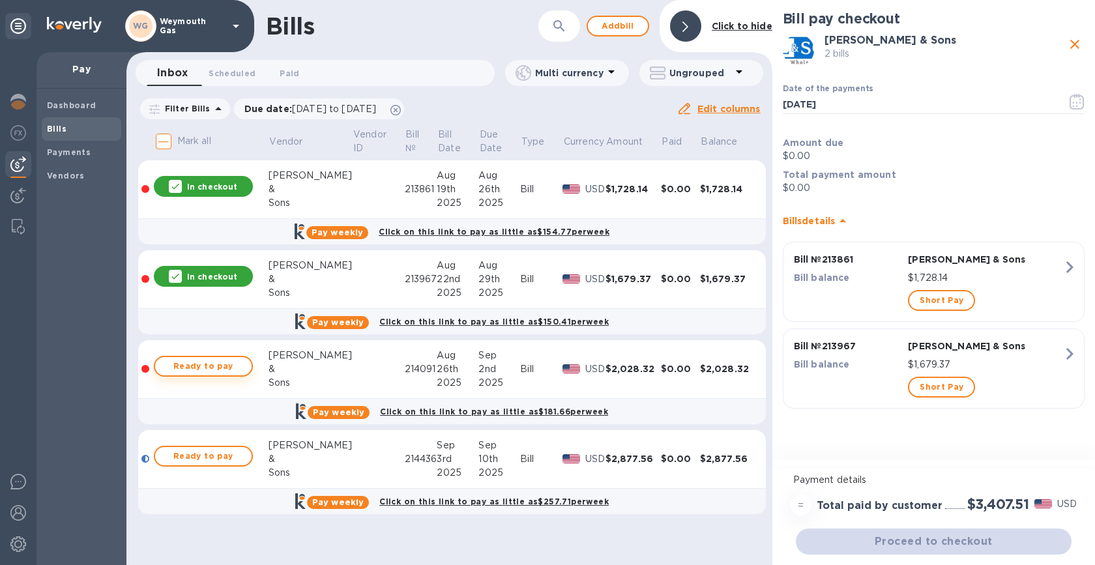
click at [207, 368] on span "Ready to pay" at bounding box center [203, 366] width 76 height 16
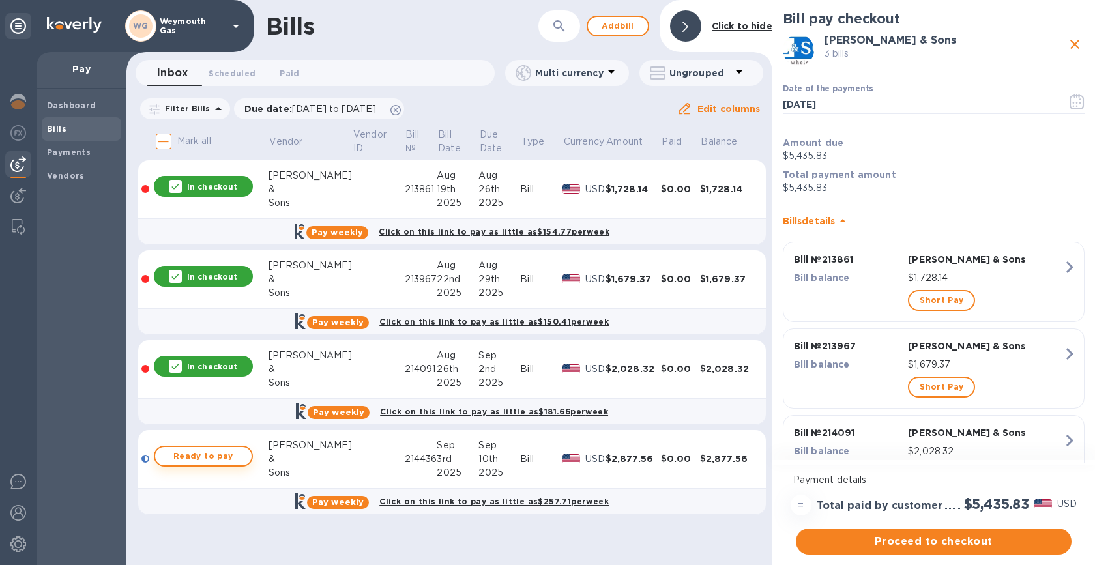
click at [207, 460] on span "Ready to pay" at bounding box center [203, 456] width 76 height 16
checkbox input "true"
click at [889, 541] on span "Proceed to checkout" at bounding box center [933, 542] width 255 height 16
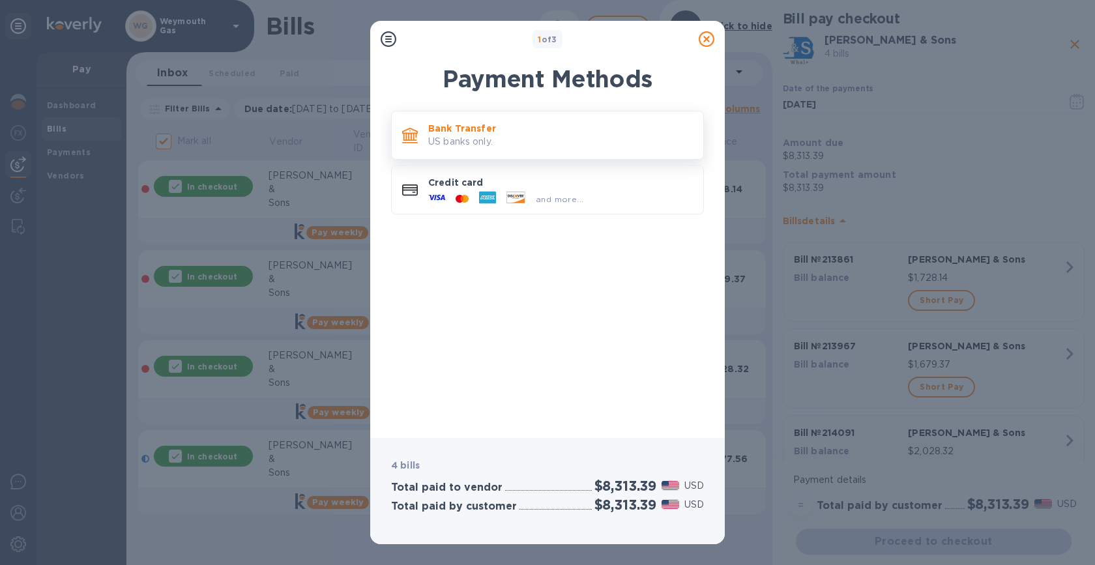
click at [601, 137] on p "US banks only." at bounding box center [560, 142] width 265 height 14
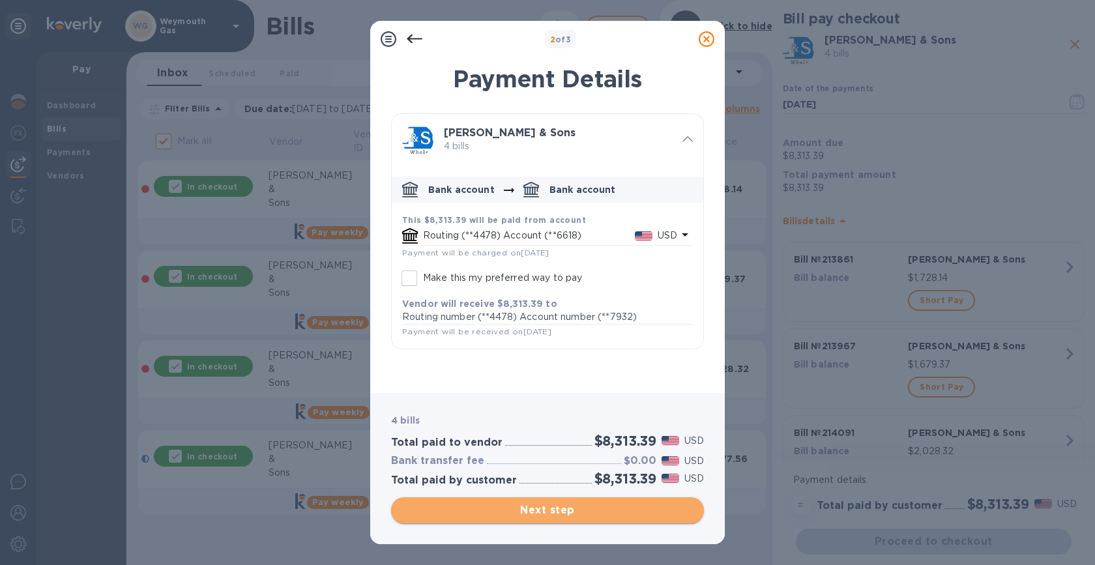
click at [575, 513] on span "Next step" at bounding box center [547, 510] width 292 height 16
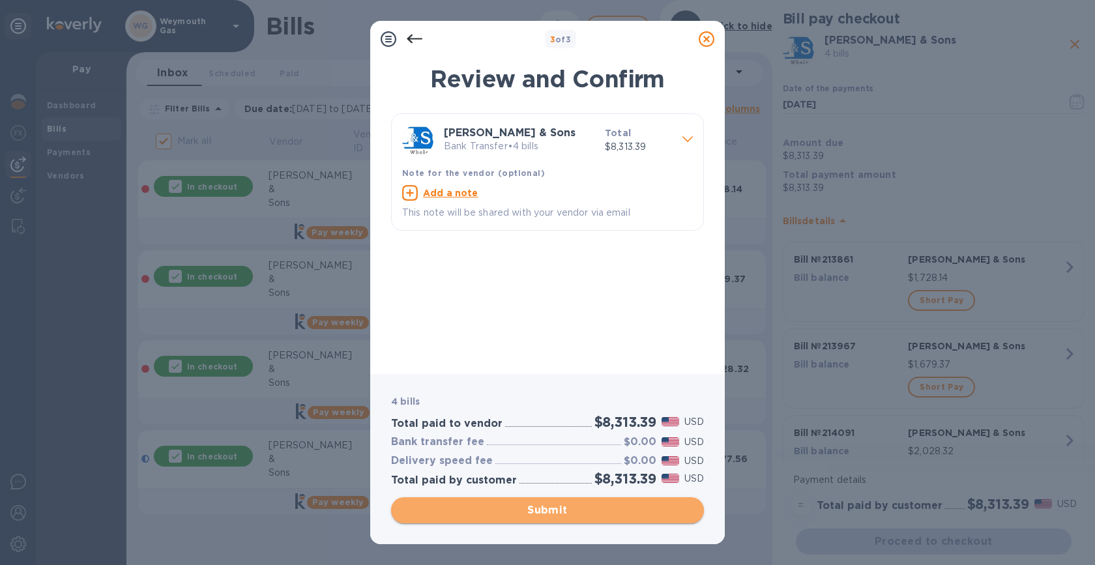
click at [575, 513] on span "Submit" at bounding box center [547, 510] width 292 height 16
